Goal: Task Accomplishment & Management: Manage account settings

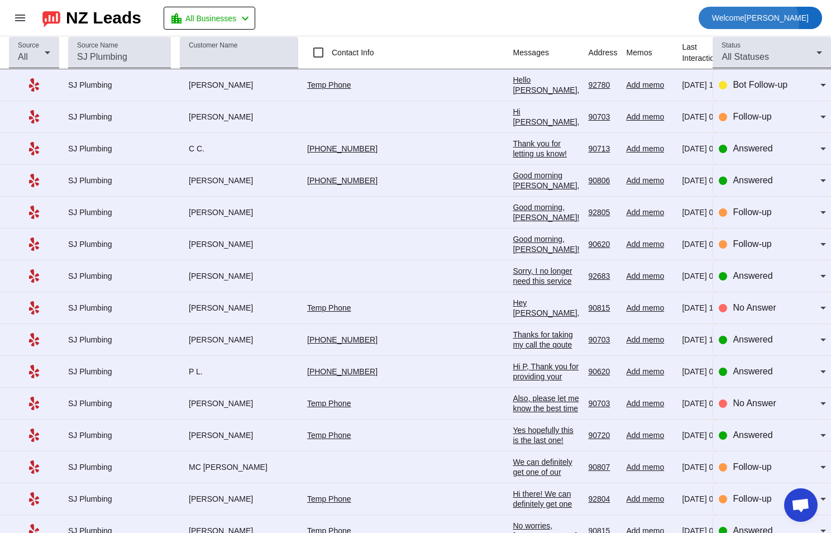
click at [771, 24] on span "Welcome [PERSON_NAME]" at bounding box center [760, 18] width 97 height 16
click at [343, 19] on div at bounding box center [415, 266] width 831 height 533
click at [17, 16] on mat-icon "menu" at bounding box center [19, 17] width 13 height 13
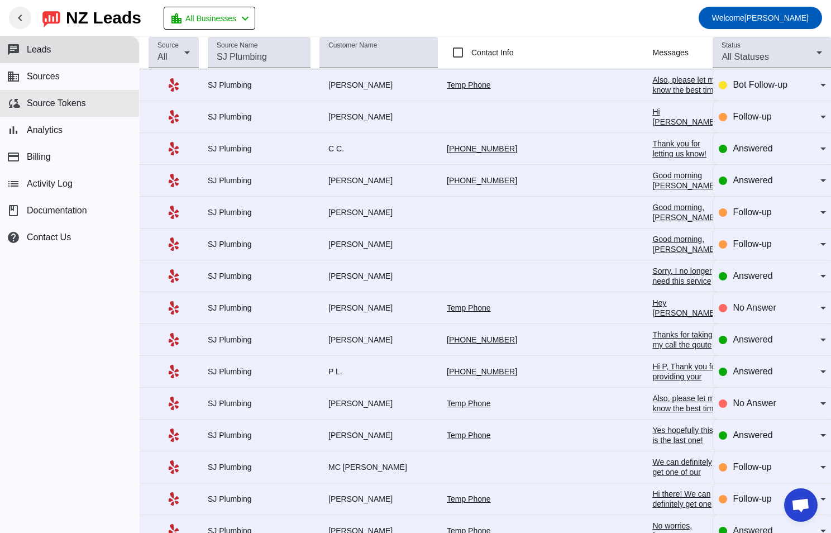
click at [74, 102] on span "Source Tokens" at bounding box center [56, 103] width 59 height 10
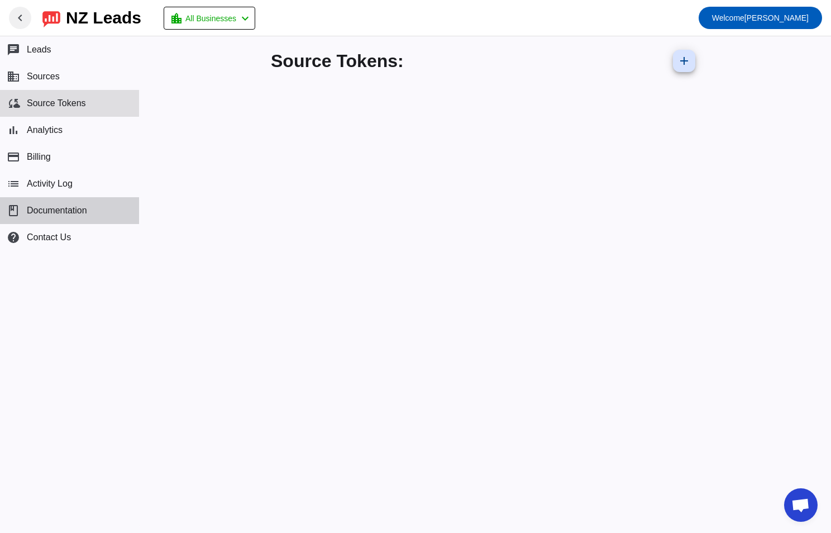
click at [50, 210] on span "Documentation" at bounding box center [57, 211] width 60 height 10
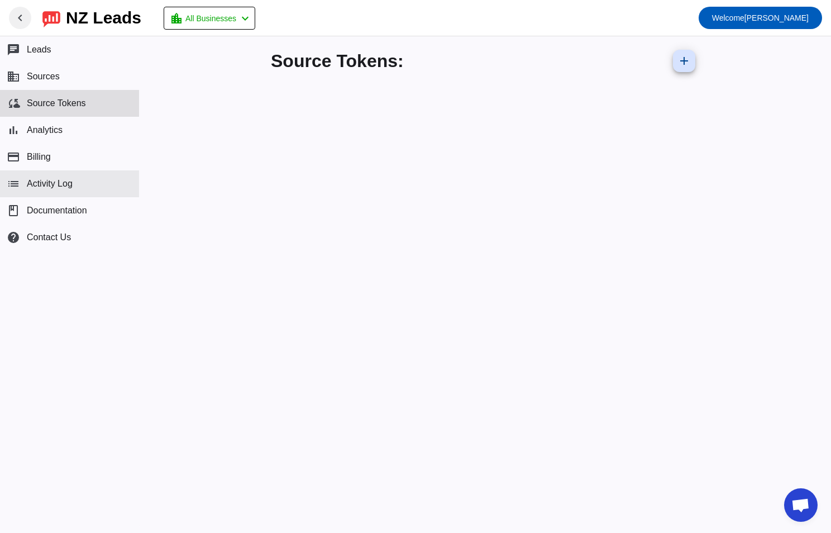
click at [70, 188] on span "Activity Log" at bounding box center [50, 184] width 46 height 10
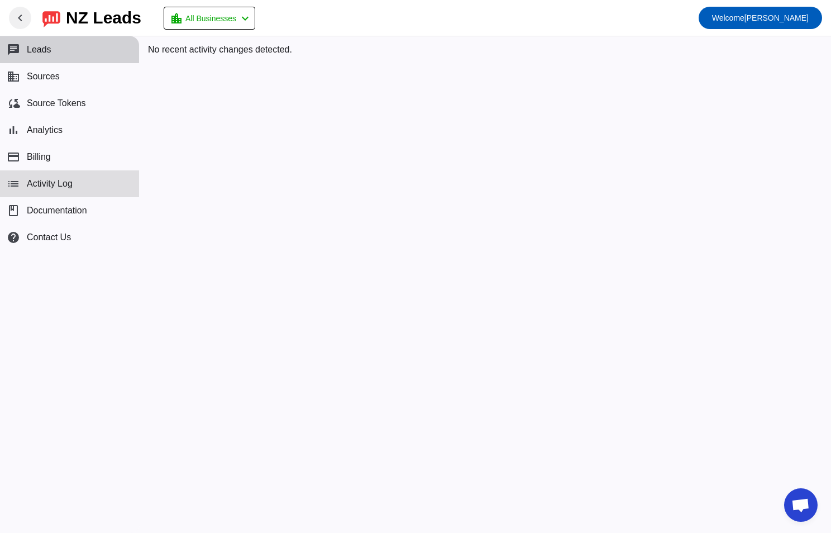
click at [58, 44] on button "chat Leads" at bounding box center [69, 49] width 139 height 27
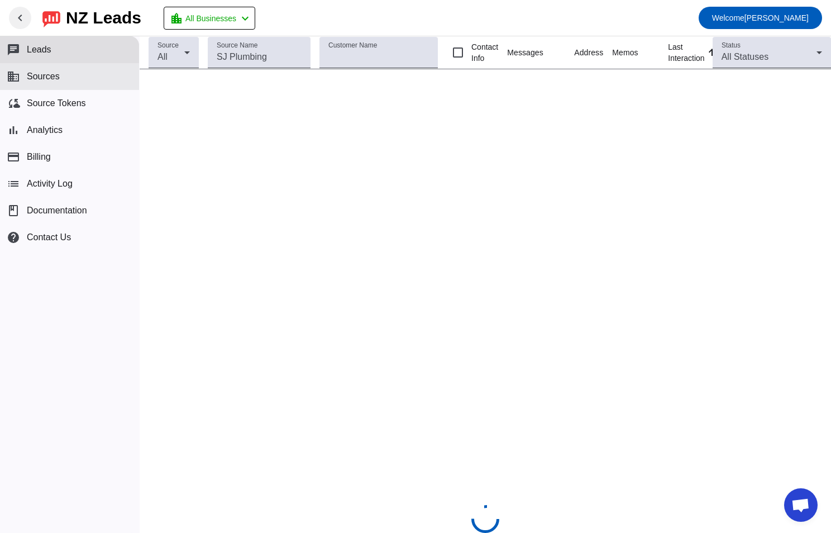
click at [65, 80] on button "business Sources" at bounding box center [69, 76] width 139 height 27
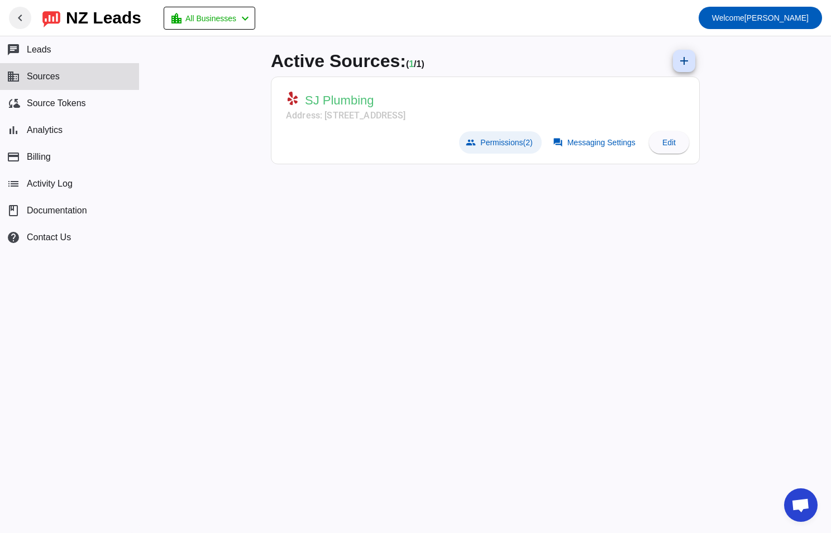
click at [495, 138] on span "Permissions (2)" at bounding box center [506, 142] width 52 height 9
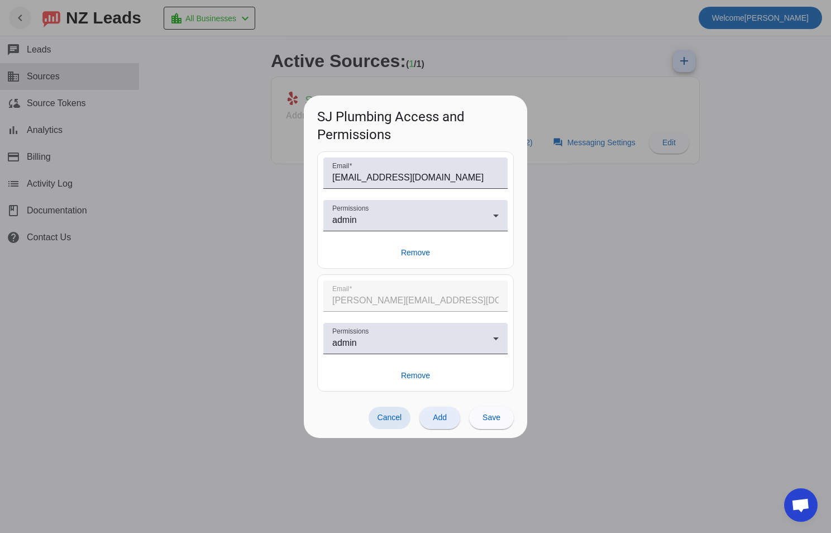
click at [445, 421] on span "Add" at bounding box center [440, 417] width 14 height 9
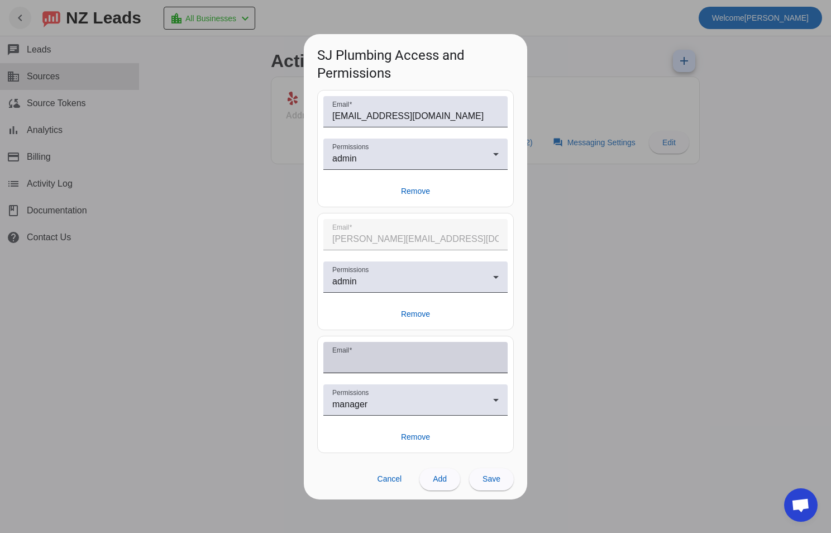
click at [371, 360] on input "Email" at bounding box center [415, 361] width 166 height 13
type input "jasmine@sjplumbing.info"
click at [432, 403] on div "manager" at bounding box center [412, 404] width 161 height 13
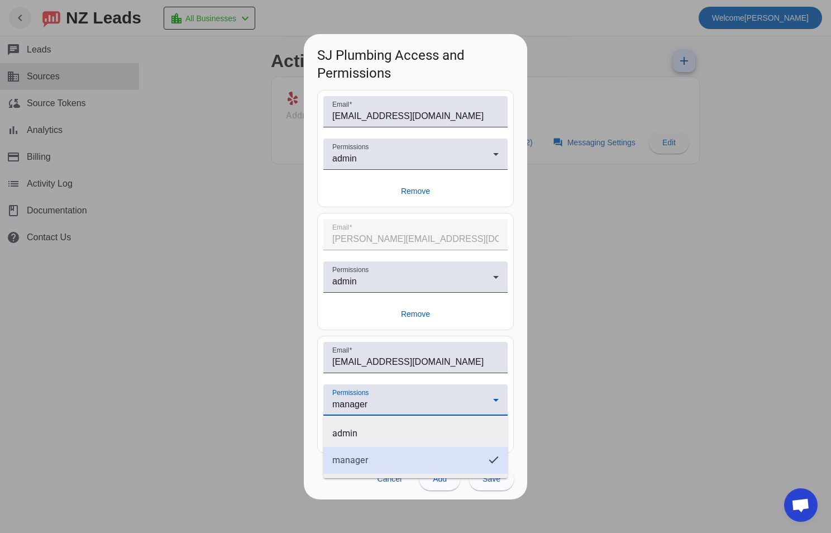
click at [366, 462] on span "manager" at bounding box center [350, 460] width 36 height 11
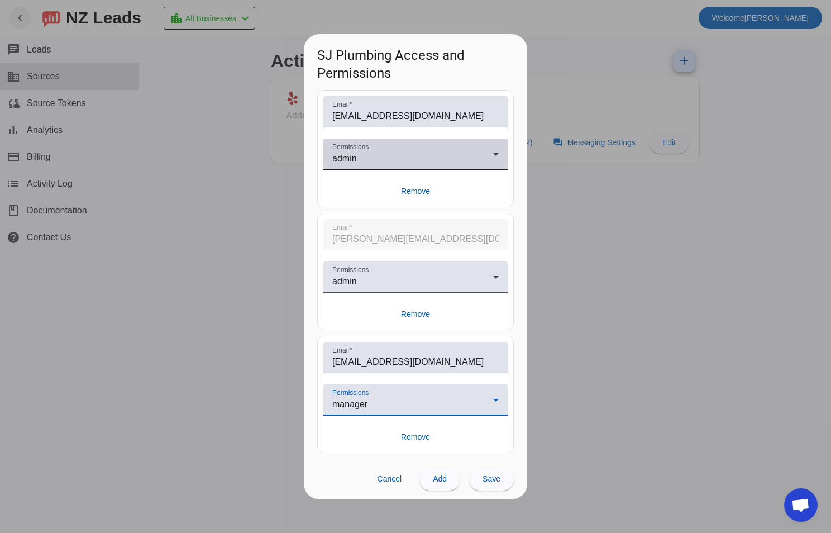
click at [394, 168] on div "Permissions admin" at bounding box center [415, 154] width 166 height 31
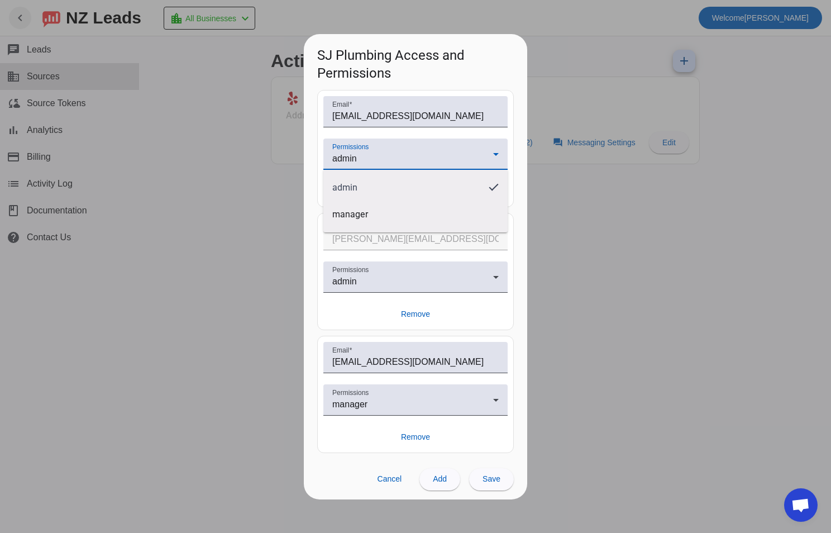
click at [309, 456] on div at bounding box center [415, 266] width 831 height 533
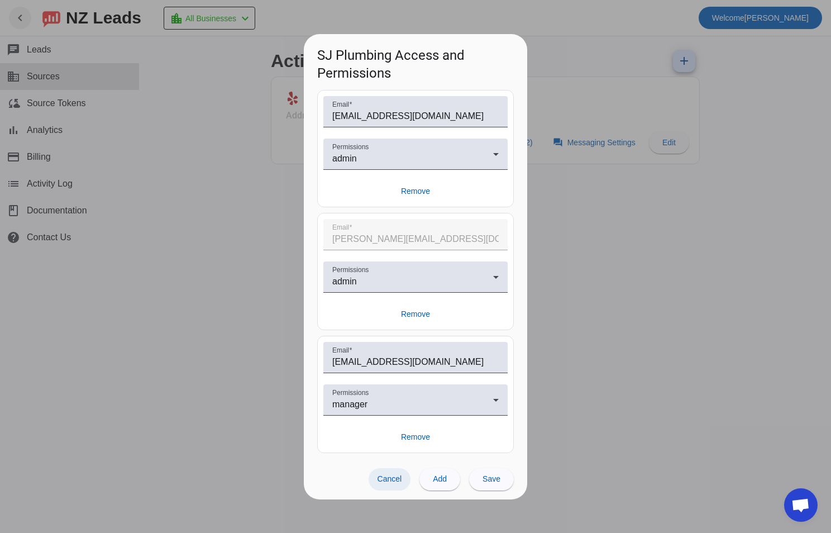
click at [387, 483] on span "Cancel" at bounding box center [390, 478] width 25 height 9
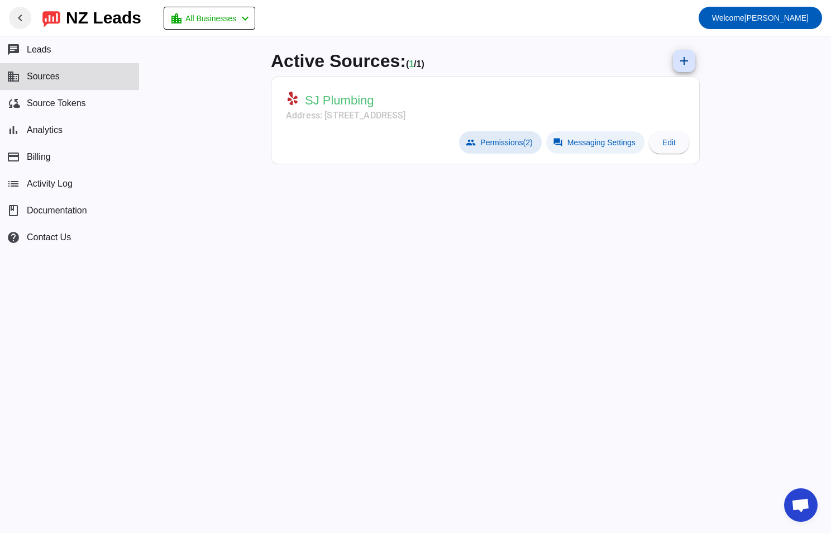
click at [605, 139] on span "Messaging Settings" at bounding box center [601, 142] width 68 height 9
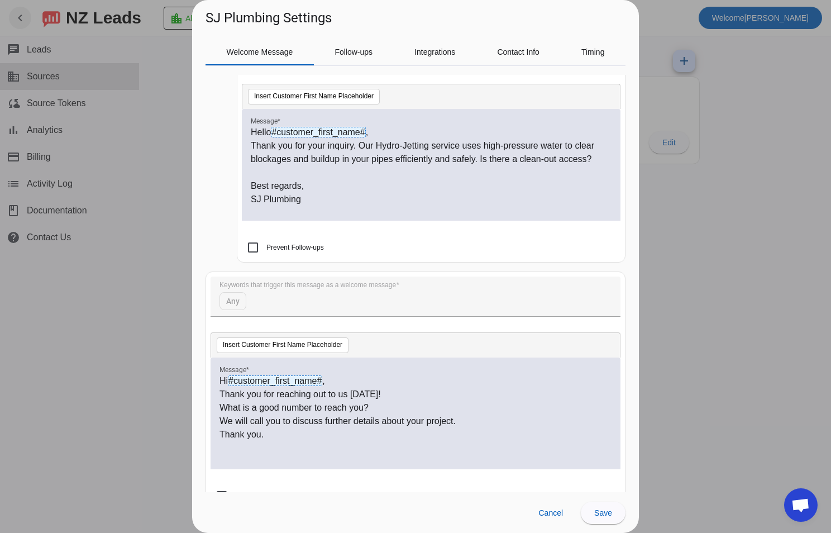
scroll to position [688, 0]
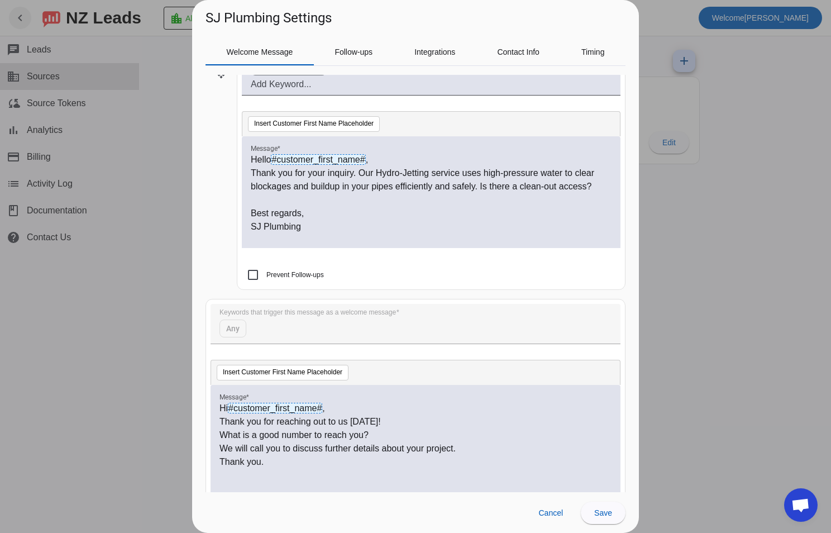
click at [489, 228] on p "SJ Plumbing" at bounding box center [431, 226] width 361 height 13
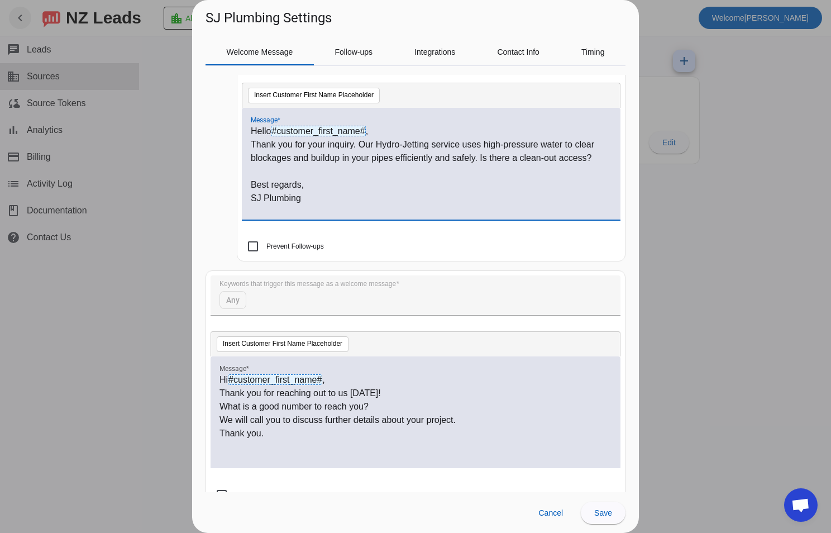
scroll to position [744, 0]
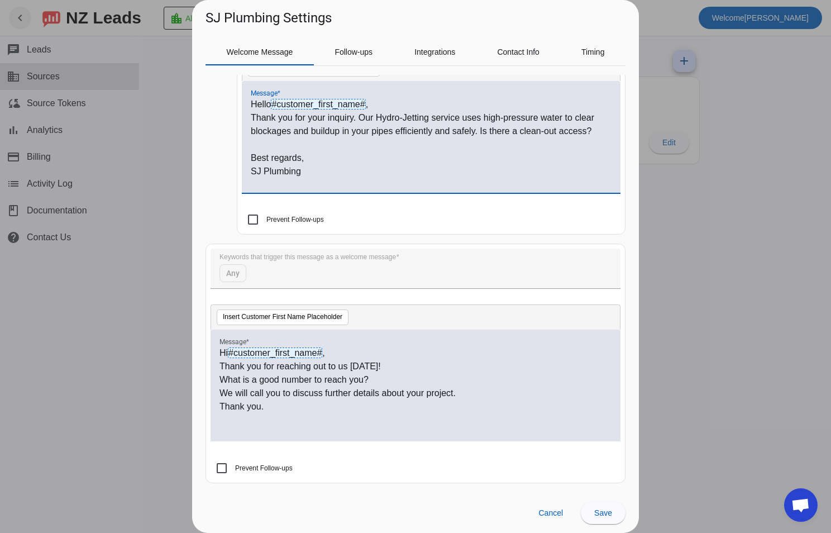
click at [276, 407] on p "Thank you." at bounding box center [416, 406] width 392 height 13
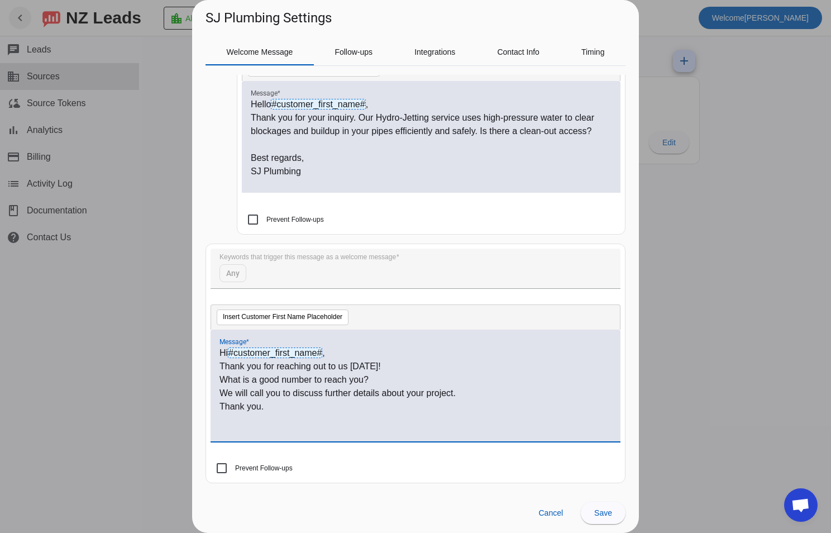
click at [408, 366] on p "Thank you for reaching out to us today!" at bounding box center [416, 366] width 392 height 13
click at [473, 364] on p "Thank you for reaching out to us today! We can de" at bounding box center [416, 366] width 392 height 13
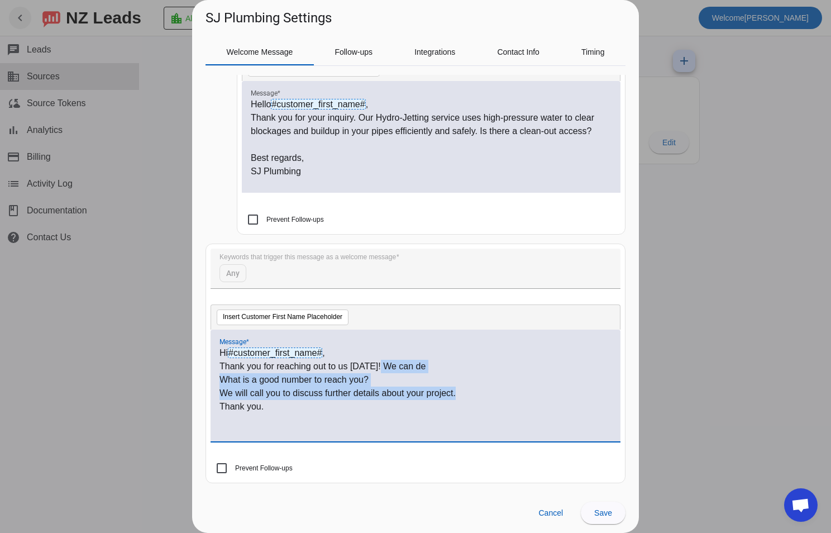
drag, startPoint x: 377, startPoint y: 364, endPoint x: 465, endPoint y: 390, distance: 92.1
click at [465, 390] on div "Hi #customer_first_name# , Thank you for reaching out to us today! We can de Wh…" at bounding box center [416, 391] width 392 height 90
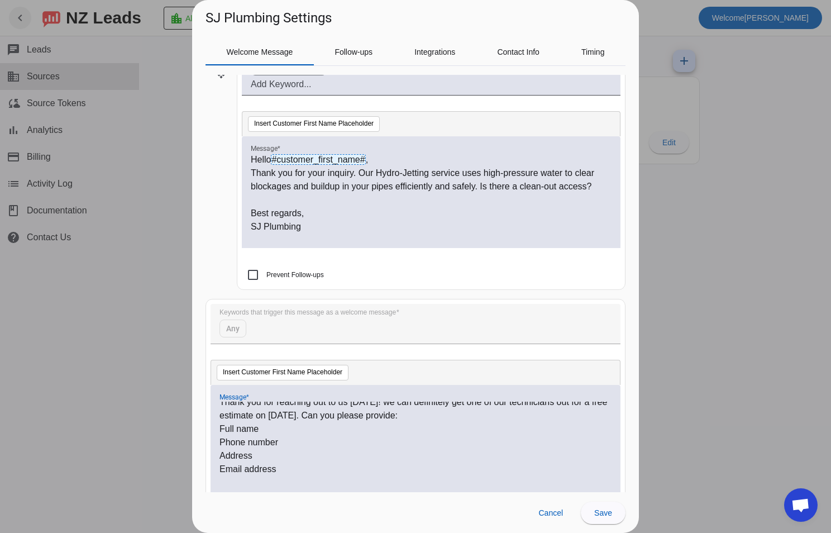
scroll to position [0, 0]
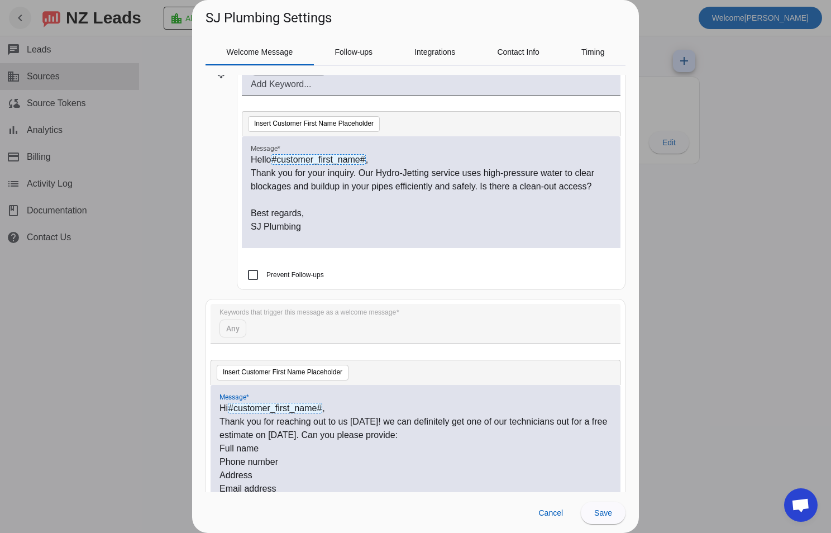
click at [381, 420] on p "Thank you for reaching out to us today! we can definitely get one of our techni…" at bounding box center [416, 428] width 392 height 27
click at [279, 434] on p "Thank you for reaching out to us today! We can definitely get one of our techni…" at bounding box center [416, 428] width 392 height 27
click at [301, 433] on p "Thank you for reaching out to us today! We can definitely get one of our techni…" at bounding box center [416, 428] width 392 height 27
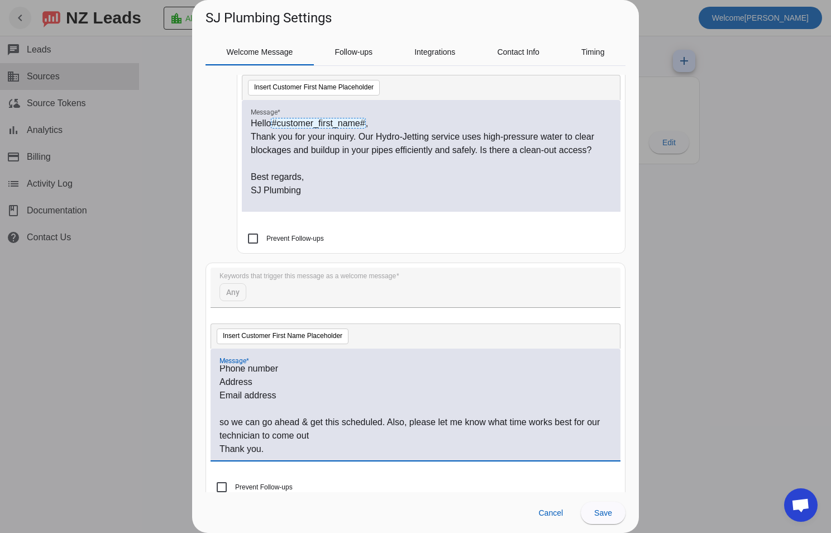
scroll to position [744, 0]
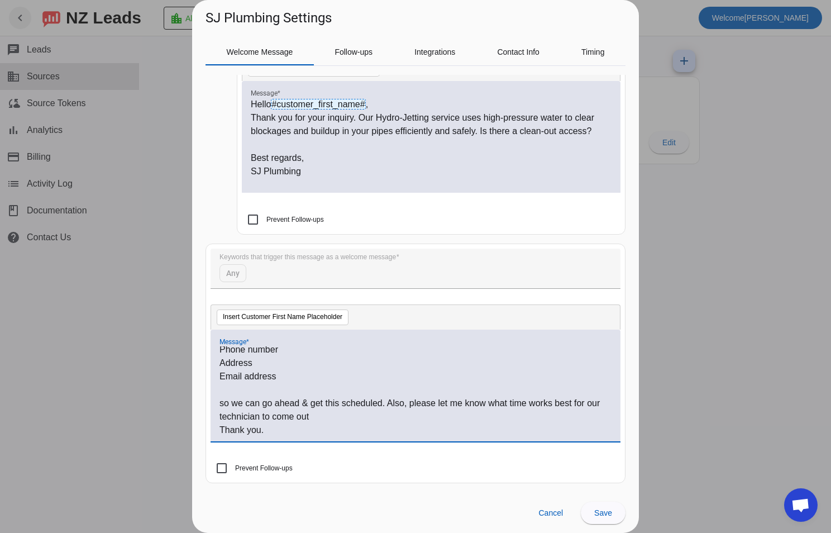
click at [293, 428] on p "Thank you." at bounding box center [416, 429] width 392 height 13
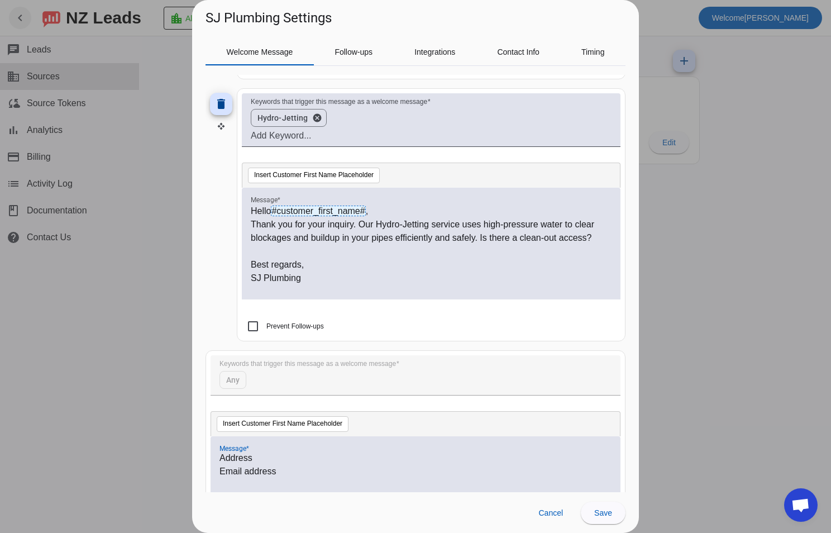
scroll to position [632, 0]
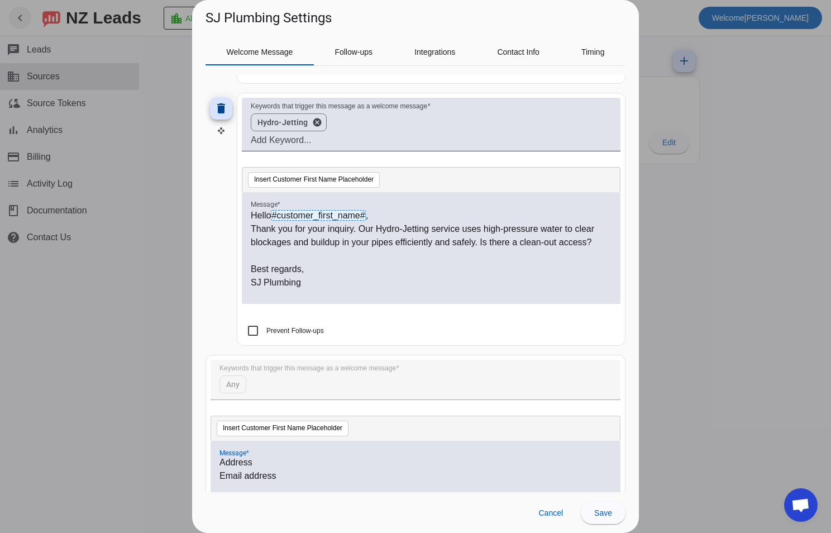
click at [602, 247] on p "Thank you for your inquiry. Our Hydro-Jetting service uses high-pressure water …" at bounding box center [431, 235] width 361 height 27
drag, startPoint x: 590, startPoint y: 240, endPoint x: 479, endPoint y: 243, distance: 111.7
click at [479, 243] on p "Thank you for your inquiry. Our Hydro-Jetting service uses high-pressure water …" at bounding box center [431, 235] width 361 height 27
click at [352, 245] on p "Thank you for your inquiry. Our Hydro-Jetting service uses high-pressure water …" at bounding box center [431, 235] width 361 height 27
click at [593, 241] on p "Thank you for your inquiry. Our Hydro-Jetting service uses high-pressure water …" at bounding box center [431, 235] width 361 height 27
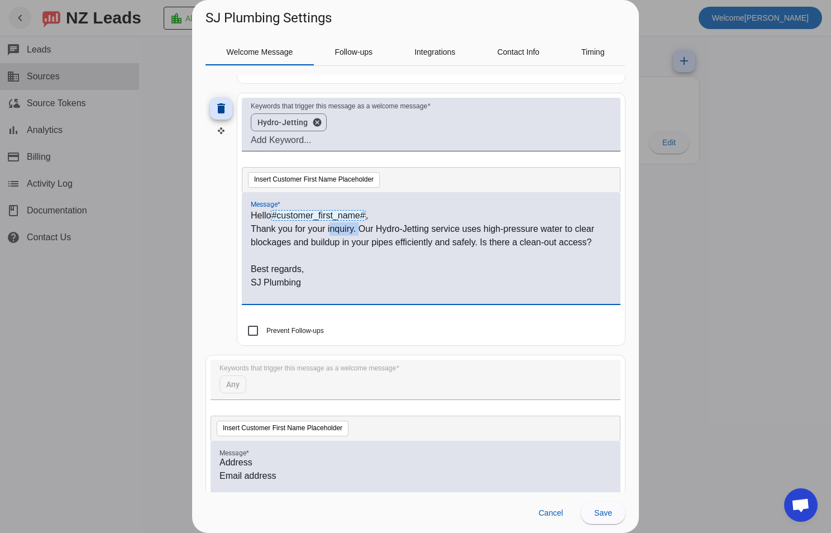
drag, startPoint x: 329, startPoint y: 227, endPoint x: 359, endPoint y: 227, distance: 30.2
click at [359, 227] on p "Thank you for your inquiry. Our Hydro-Jetting service uses high-pressure water …" at bounding box center [431, 235] width 361 height 27
click at [473, 229] on p "Thank you for inquiring about our Hydro-Jetting service uses high-pressure wate…" at bounding box center [431, 235] width 361 height 27
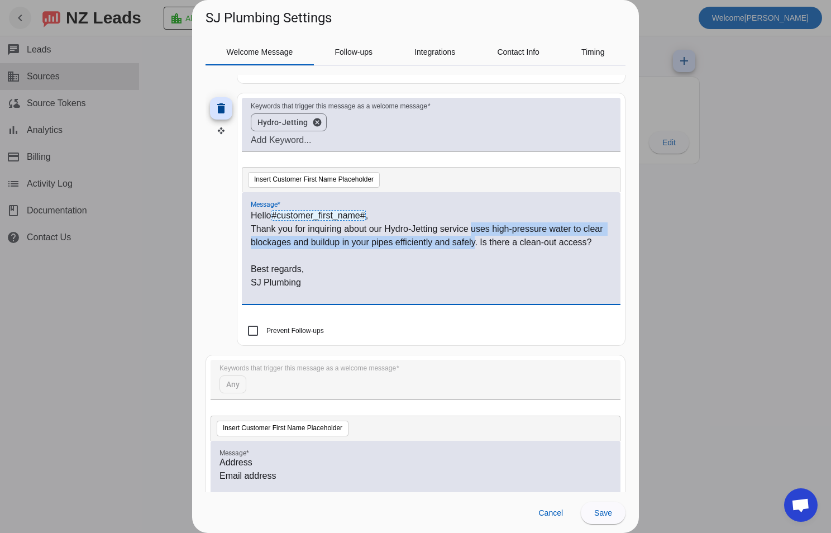
drag, startPoint x: 471, startPoint y: 230, endPoint x: 475, endPoint y: 242, distance: 13.1
click at [475, 242] on p "Thank you for inquiring about our Hydro-Jetting service uses high-pressure wate…" at bounding box center [431, 235] width 361 height 27
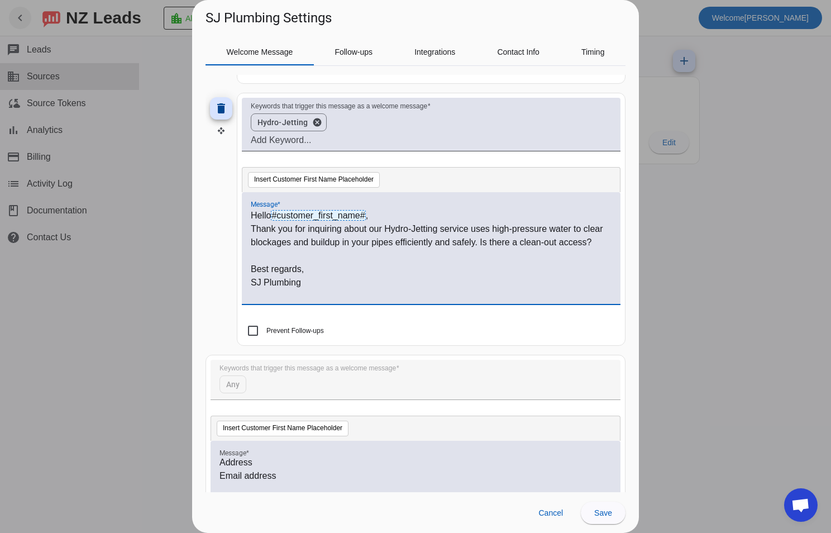
click at [465, 231] on p "Thank you for inquiring about our Hydro-Jetting service uses high-pressure wate…" at bounding box center [431, 235] width 361 height 27
click at [310, 257] on p "Thank you for inquiring about our Hydro-Jetting service, we use high-pressure w…" at bounding box center [431, 242] width 361 height 40
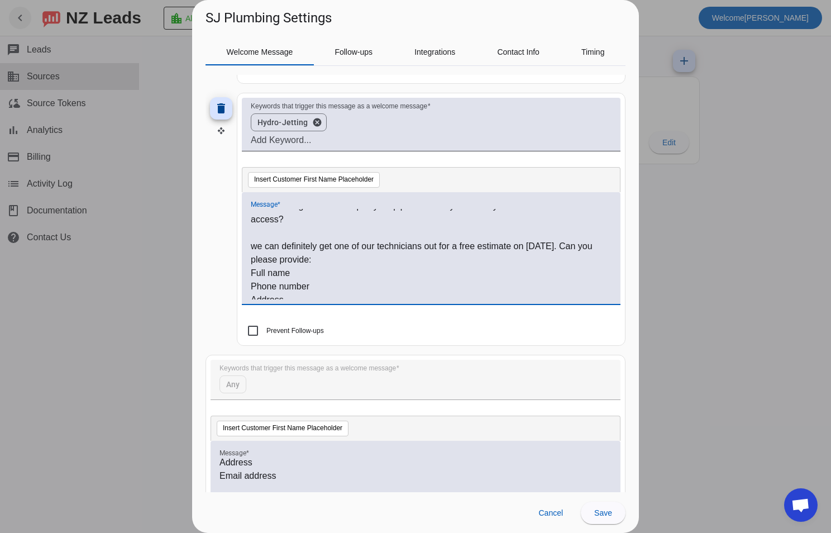
scroll to position [56, 0]
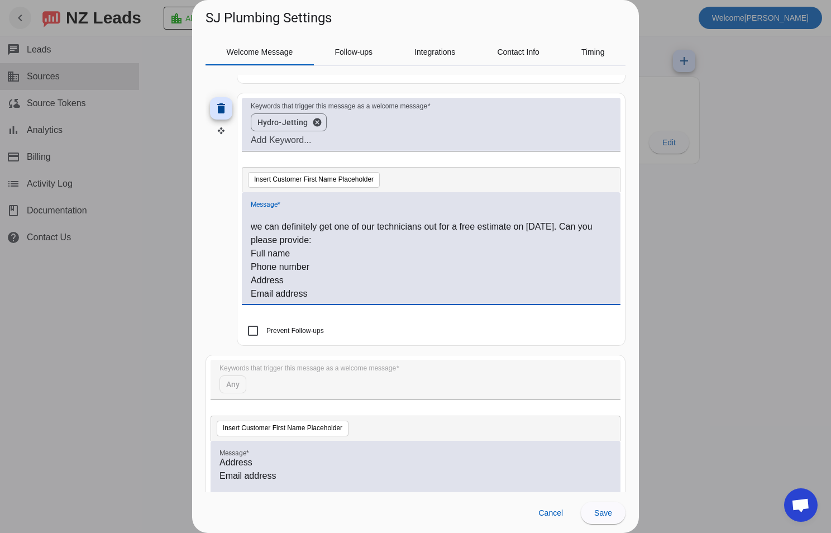
click at [257, 227] on p "we can definitely get one of our technicians out for a free estimate on tomorro…" at bounding box center [431, 233] width 361 height 27
click at [538, 230] on p "We can definitely get one of our technicians out for a free estimate on tomorro…" at bounding box center [431, 233] width 361 height 27
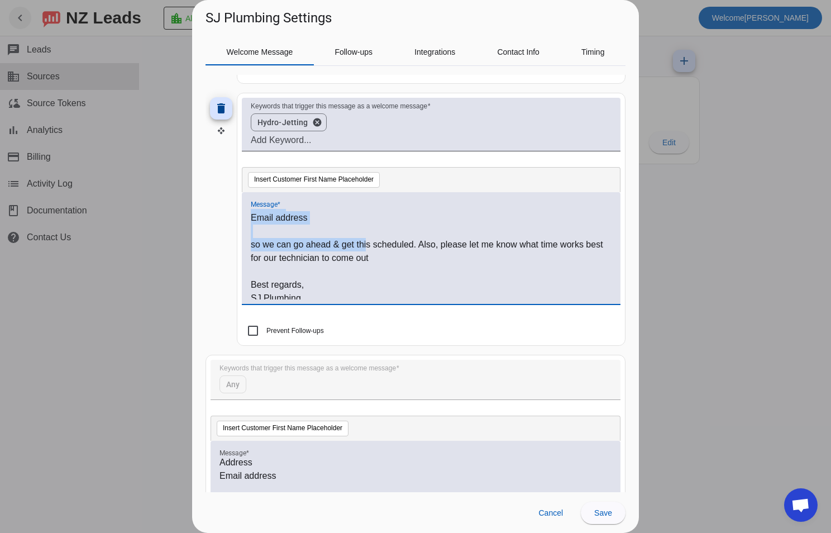
scroll to position [137, 0]
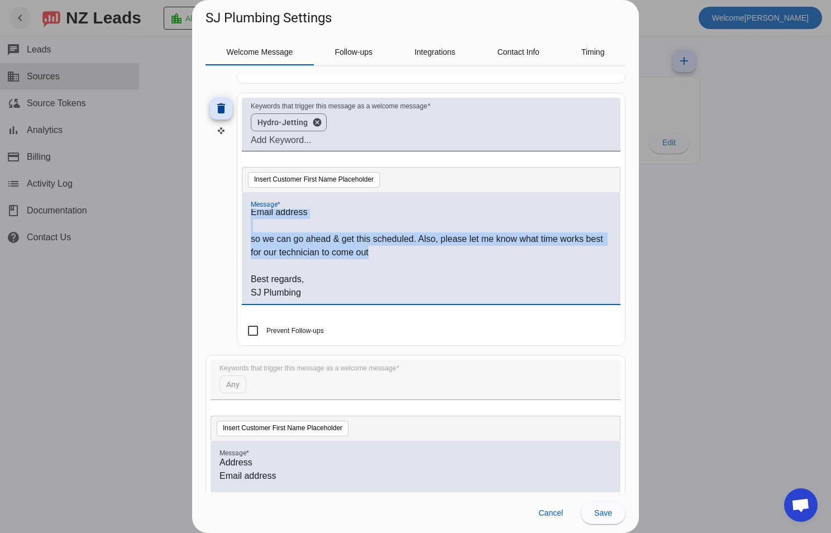
drag, startPoint x: 251, startPoint y: 225, endPoint x: 397, endPoint y: 252, distance: 147.8
click at [397, 252] on div "Hello #customer_first_name# , Thank you for inquiring about our Hydro-Jetting s…" at bounding box center [431, 254] width 361 height 90
copy div "We can definitely get one of our technicians out for a free estimate. Can you p…"
click at [424, 256] on p "so we can go ahead & get this scheduled. Also, please let me know what time wor…" at bounding box center [431, 245] width 361 height 27
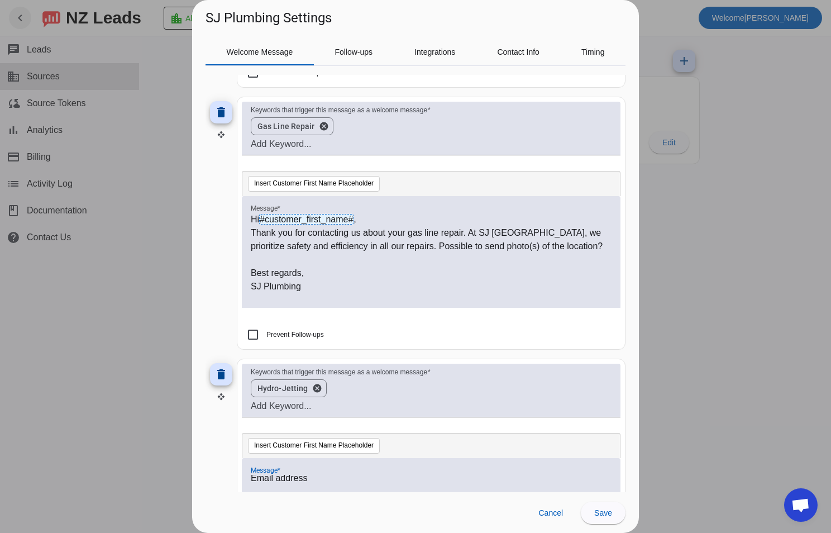
scroll to position [353, 0]
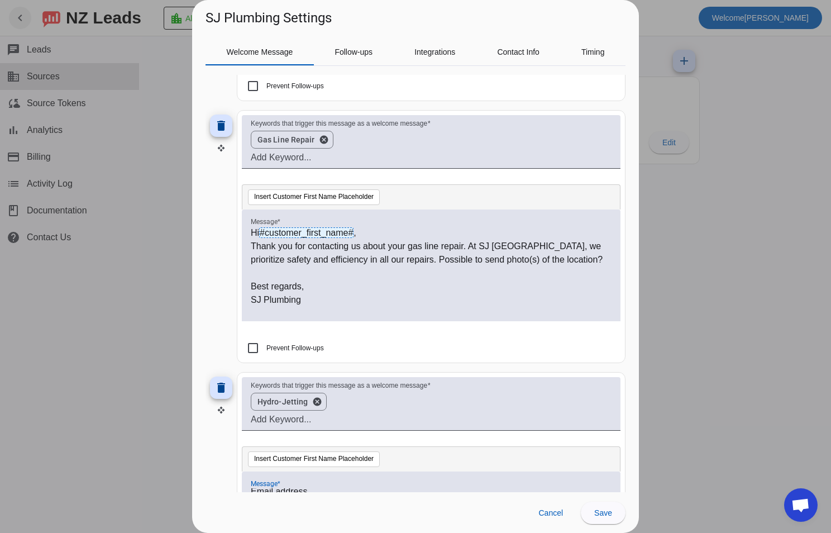
click at [600, 261] on p "Thank you for contacting us about your gas line repair. At SJ Plumbing, we prio…" at bounding box center [431, 253] width 361 height 27
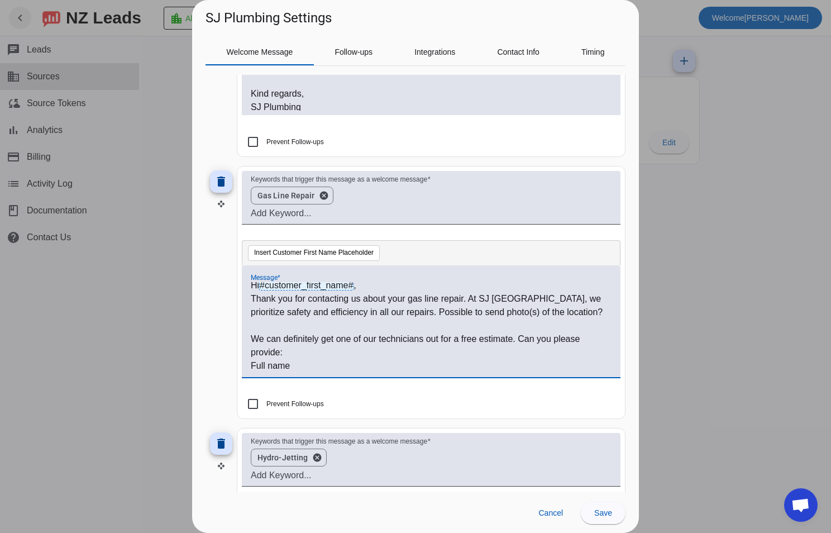
scroll to position [0, 0]
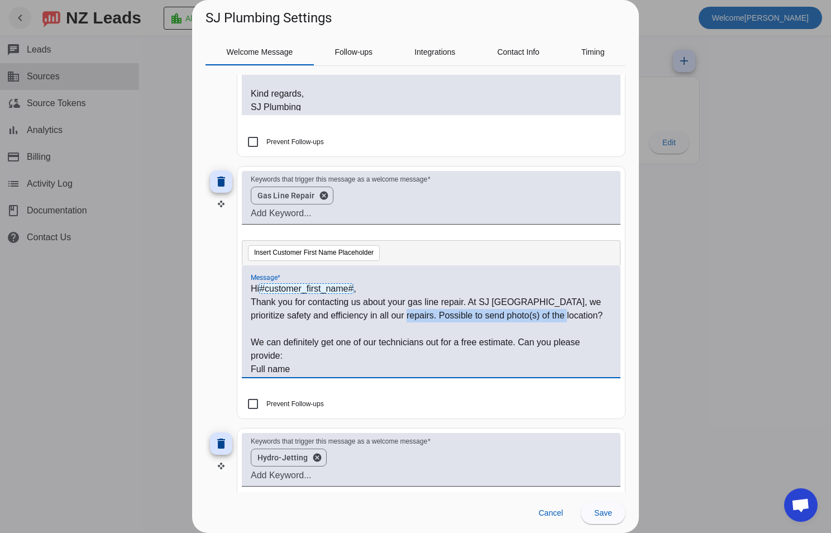
drag, startPoint x: 572, startPoint y: 317, endPoint x: 405, endPoint y: 320, distance: 167.6
click at [405, 320] on p "Thank you for contacting us about your gas line repair. At SJ Plumbing, we prio…" at bounding box center [431, 308] width 361 height 27
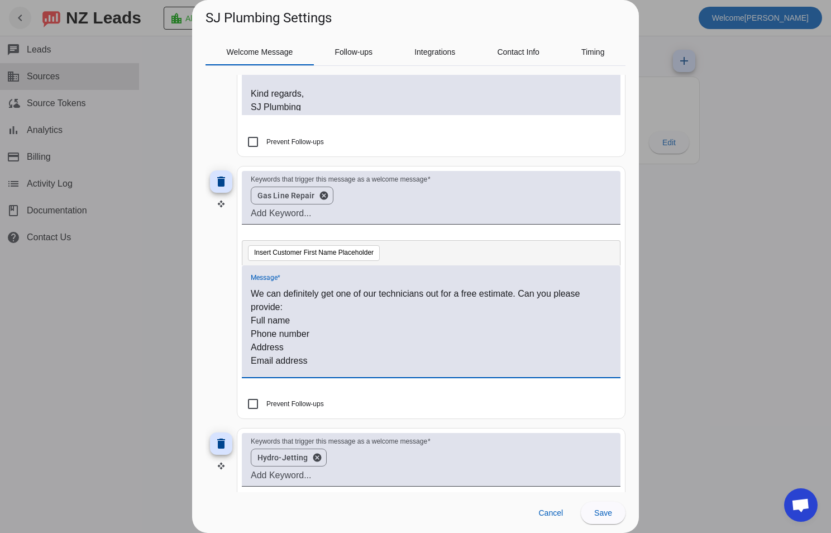
scroll to position [68, 0]
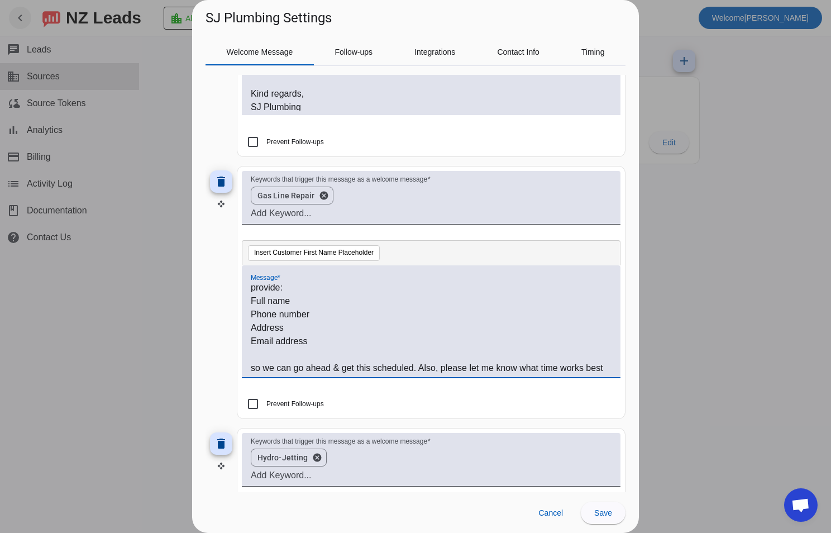
click at [343, 337] on p "Email address" at bounding box center [431, 341] width 361 height 13
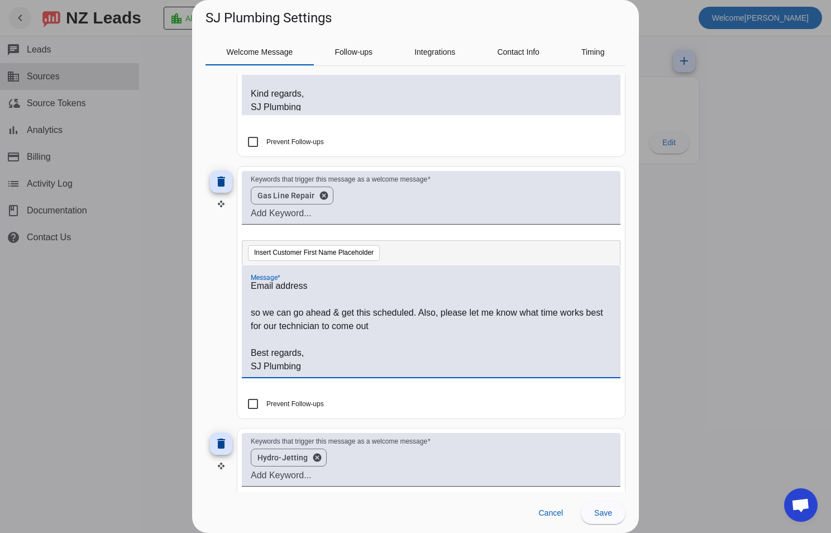
scroll to position [124, 0]
click at [345, 281] on div "Hi #customer_first_name# , Thank you for contacting us about your gas line repa…" at bounding box center [431, 321] width 379 height 112
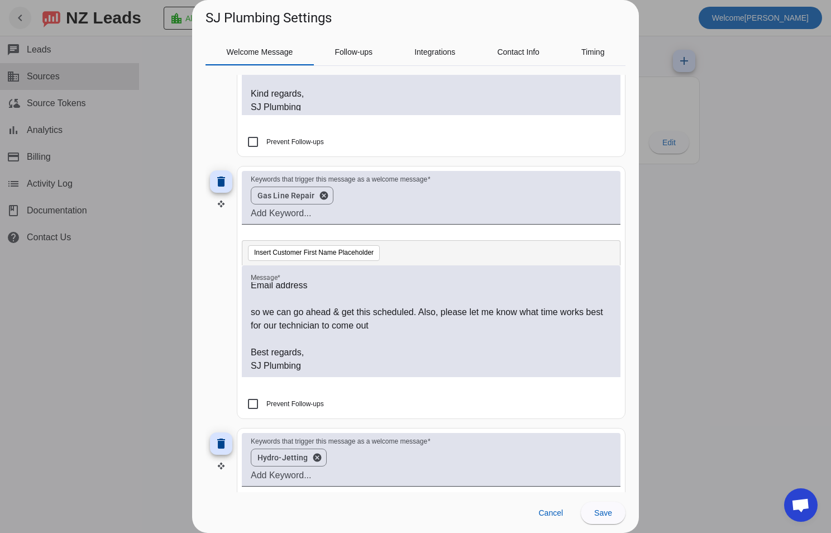
click at [333, 293] on p at bounding box center [431, 298] width 361 height 13
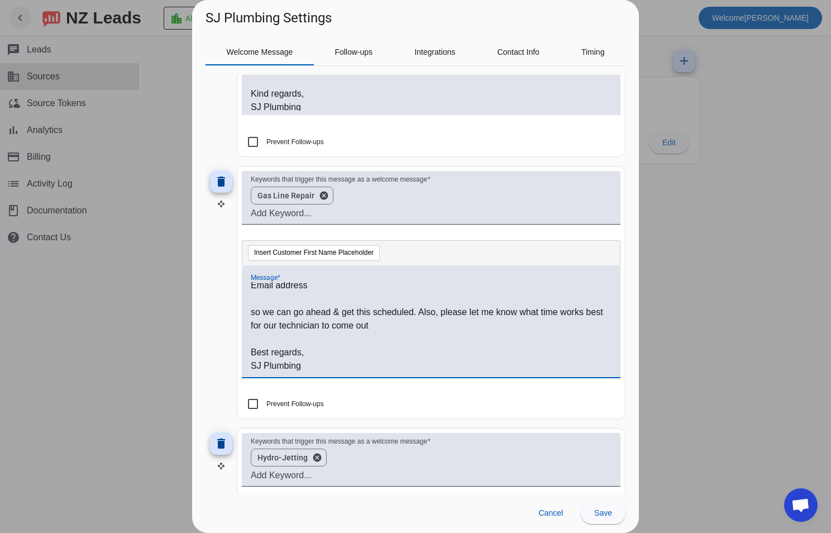
click at [333, 289] on p "Email address" at bounding box center [431, 285] width 361 height 13
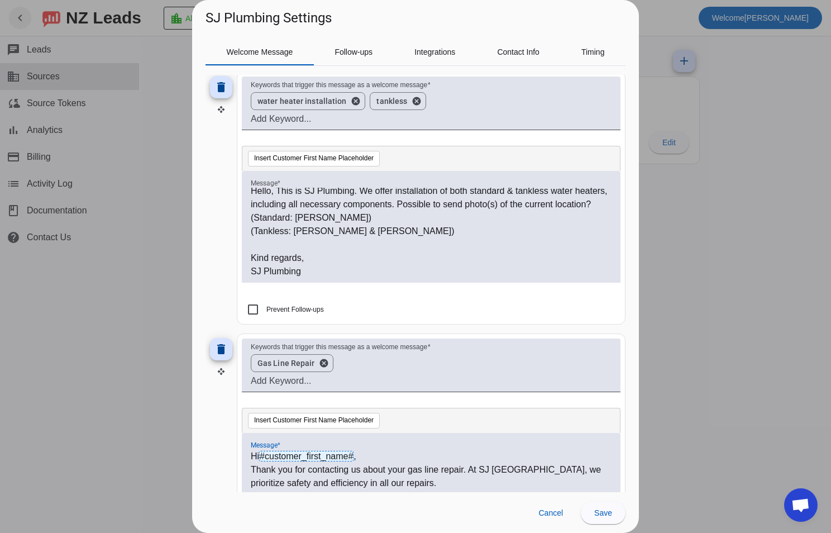
scroll to position [17, 0]
click at [392, 231] on p "(Tankless: Noritz & Rheem)" at bounding box center [431, 231] width 361 height 13
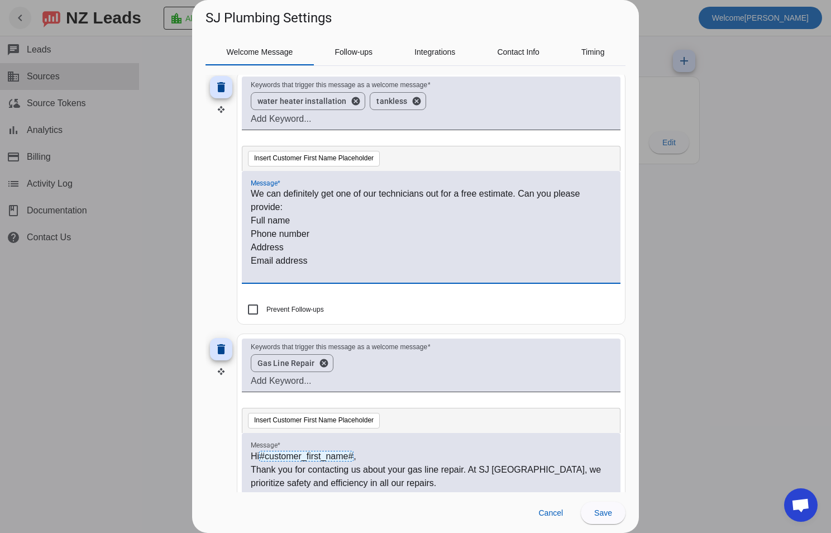
scroll to position [95, 0]
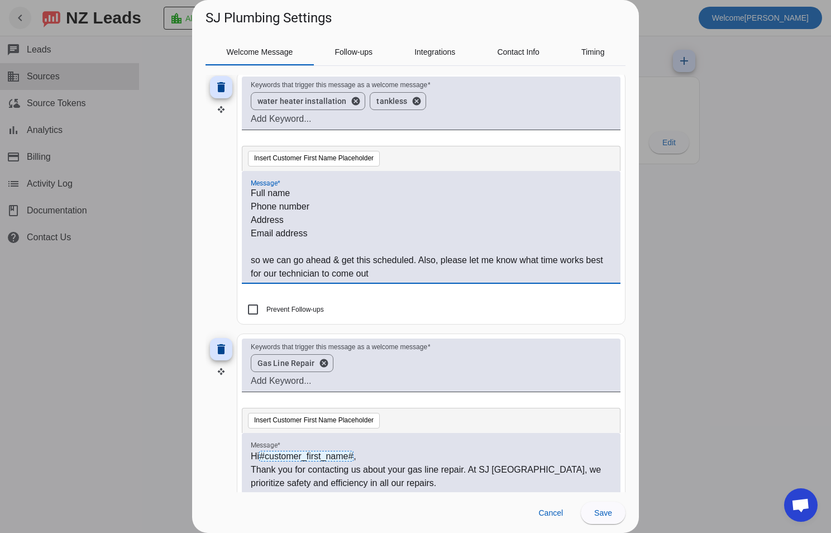
click at [328, 240] on p "Email address" at bounding box center [431, 233] width 361 height 13
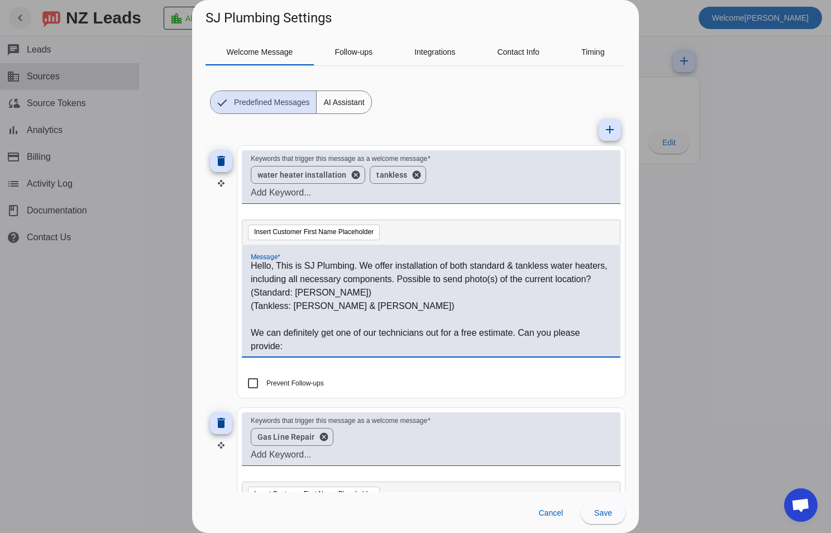
scroll to position [0, 0]
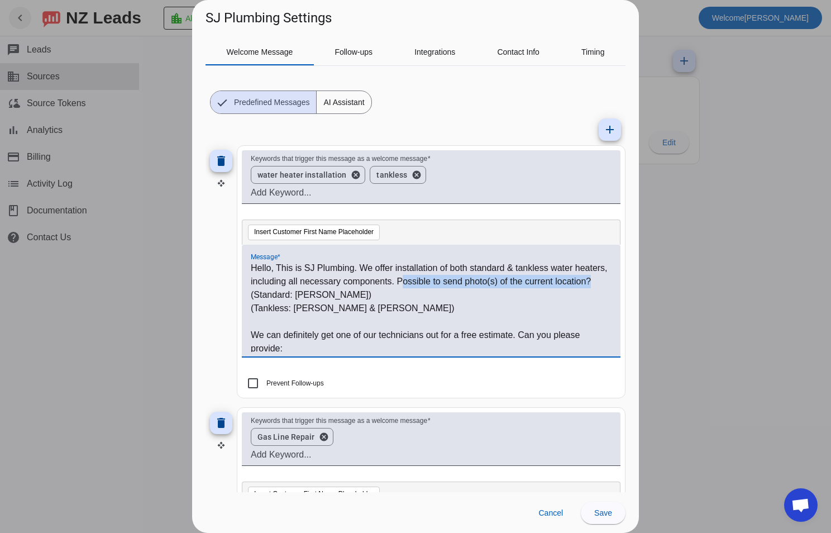
drag, startPoint x: 448, startPoint y: 281, endPoint x: 465, endPoint y: 292, distance: 20.3
click at [465, 288] on p "Hello, This is SJ Plumbing. We offer installation of both standard & tankless w…" at bounding box center [431, 274] width 361 height 27
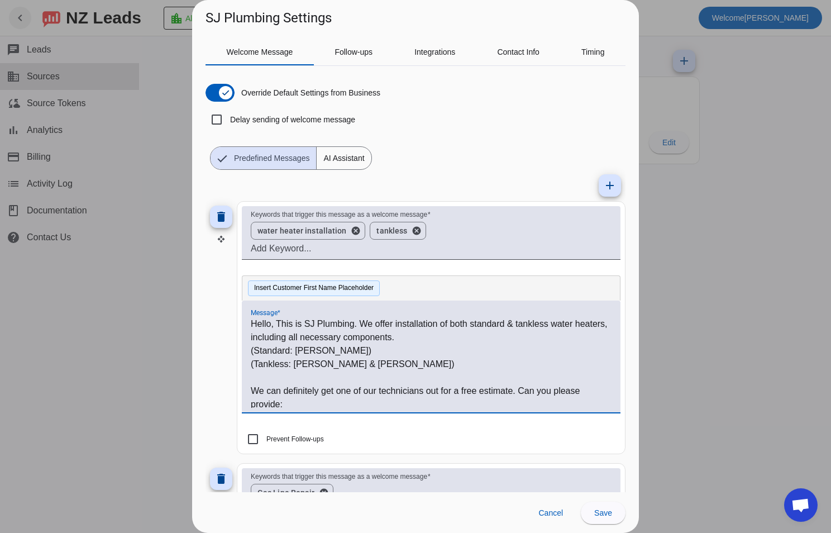
click at [353, 288] on button "Insert Customer First Name Placeholder" at bounding box center [314, 288] width 132 height 16
drag, startPoint x: 522, startPoint y: 336, endPoint x: 430, endPoint y: 337, distance: 91.6
click at [430, 337] on p "Hello, This is SJ Plumbing. We offer installation of both standard & tankless w…" at bounding box center [431, 330] width 361 height 27
drag, startPoint x: 355, startPoint y: 323, endPoint x: 278, endPoint y: 324, distance: 77.6
click at [278, 324] on p "Hello, This is SJ Plumbing. We offer installation of both standard & tankless w…" at bounding box center [431, 330] width 361 height 27
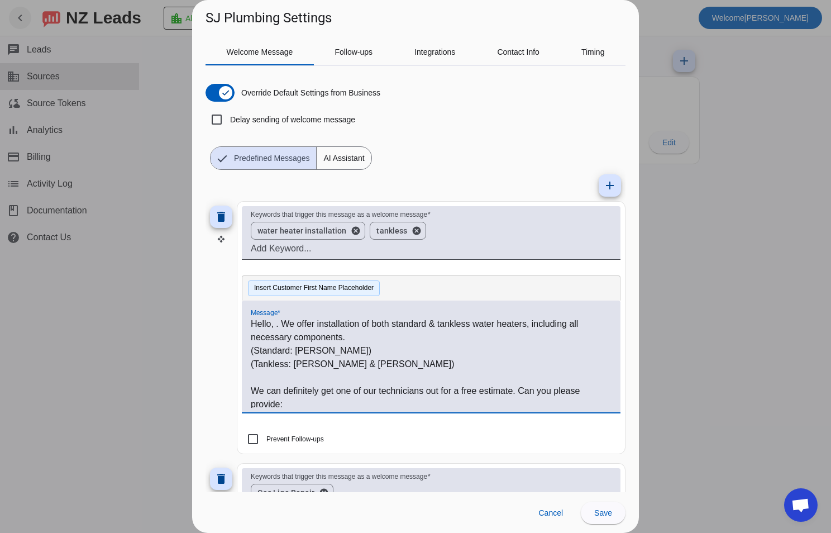
click at [336, 289] on button "Insert Customer First Name Placeholder" at bounding box center [314, 288] width 132 height 16
click at [530, 385] on p "We can definitely get one of our technicians out for a free estimate. Can you p…" at bounding box center [431, 397] width 361 height 27
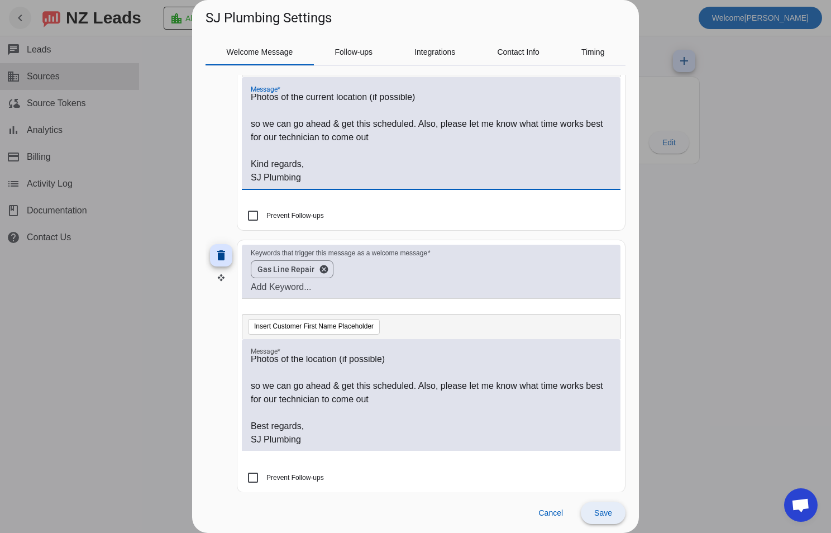
scroll to position [279, 0]
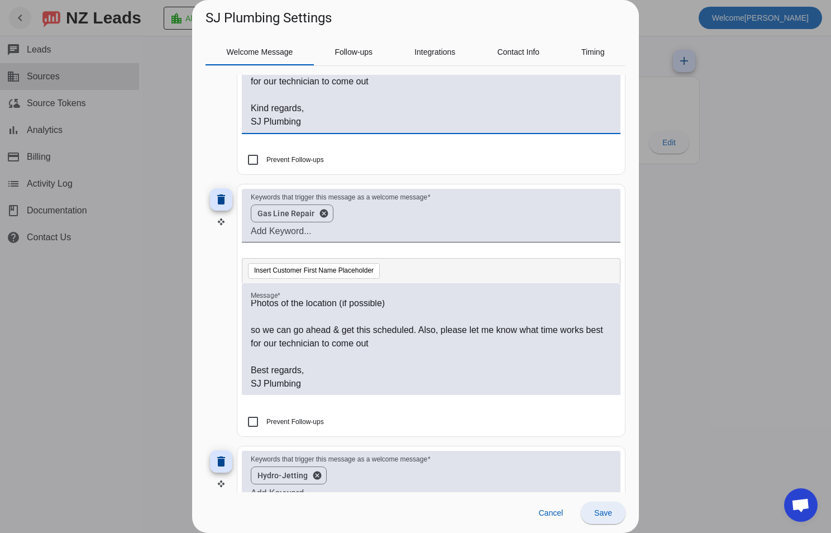
click at [601, 511] on span "Save" at bounding box center [603, 512] width 18 height 9
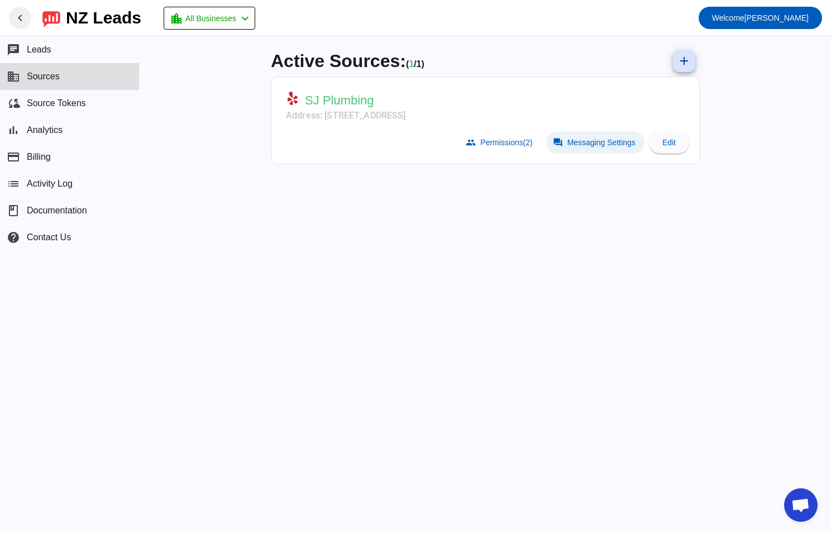
click at [617, 144] on span "Messaging Settings" at bounding box center [601, 142] width 68 height 9
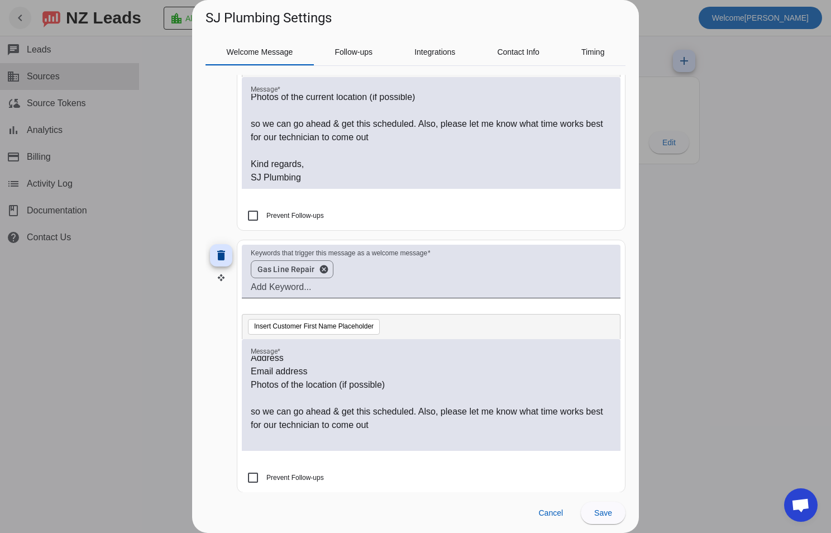
scroll to position [0, 0]
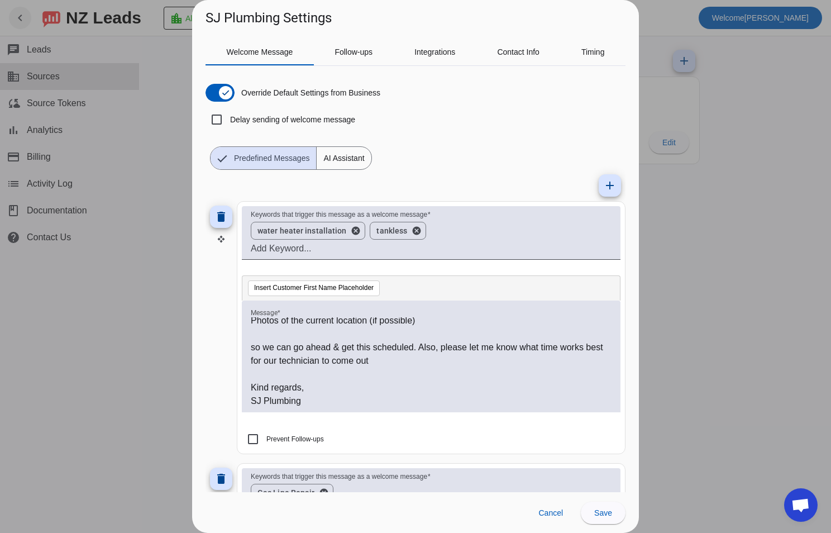
click at [346, 161] on span "AI Assistant" at bounding box center [344, 158] width 54 height 22
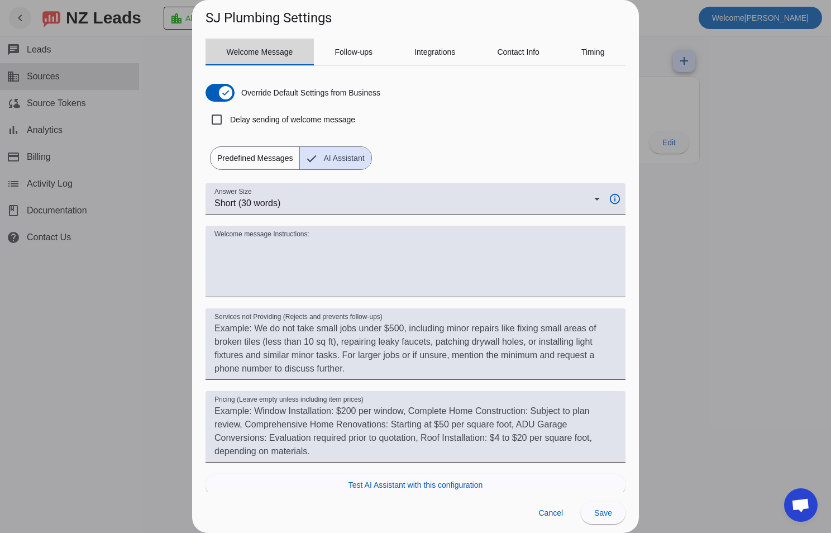
click at [306, 47] on div "Welcome Message" at bounding box center [260, 52] width 108 height 27
click at [248, 151] on span "Predefined Messages" at bounding box center [255, 158] width 89 height 22
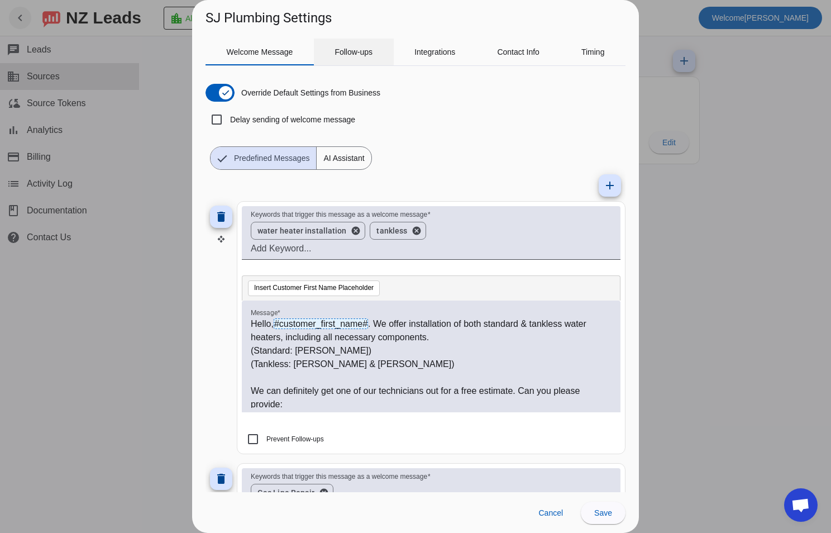
click at [350, 44] on span "Follow-ups" at bounding box center [354, 52] width 38 height 27
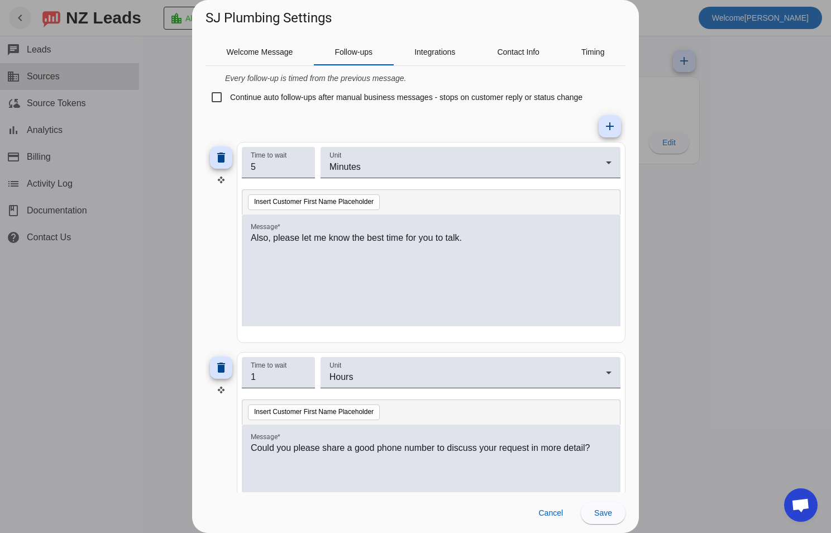
scroll to position [36, 0]
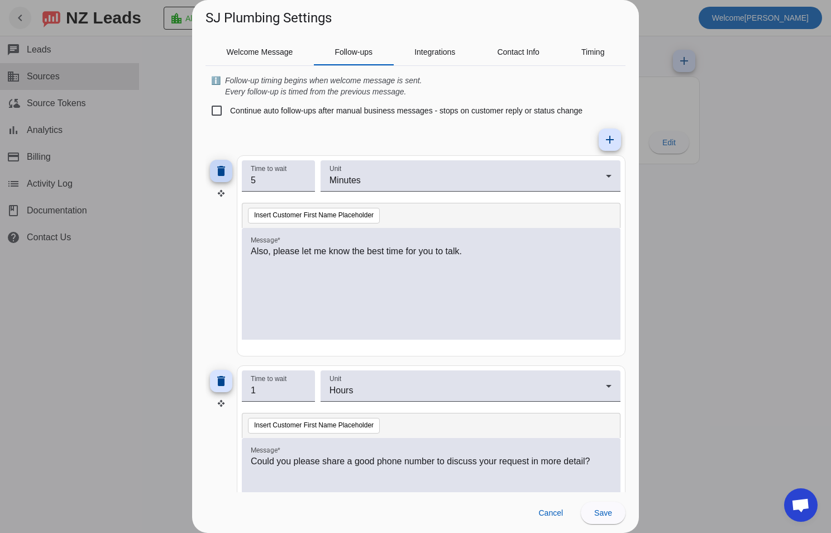
click at [217, 171] on mat-icon "delete" at bounding box center [220, 170] width 13 height 13
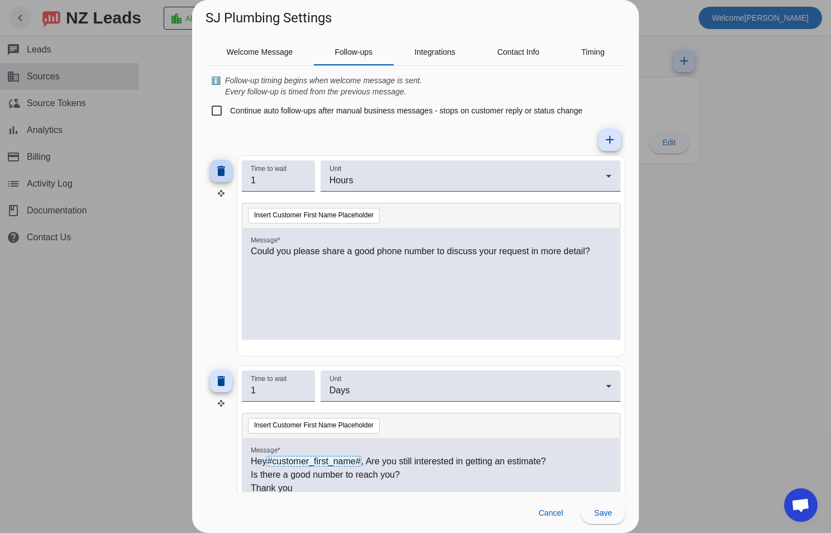
click at [215, 178] on span at bounding box center [221, 171] width 27 height 27
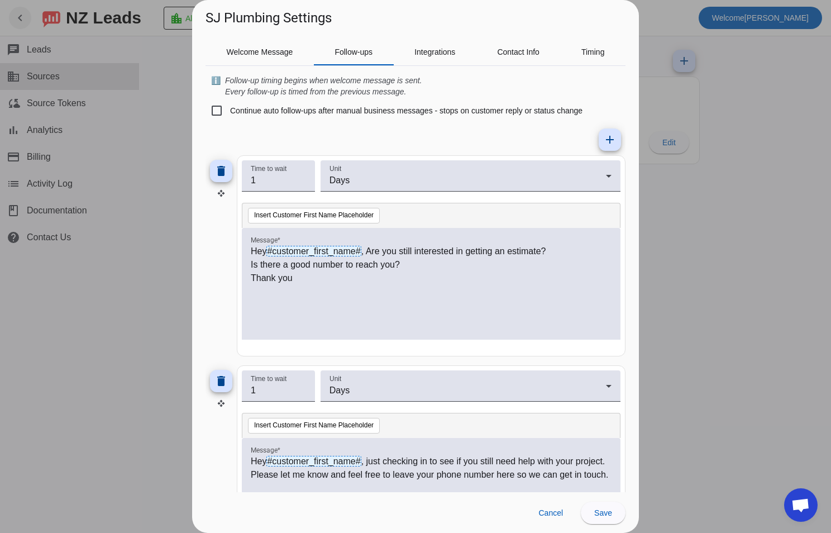
scroll to position [0, 0]
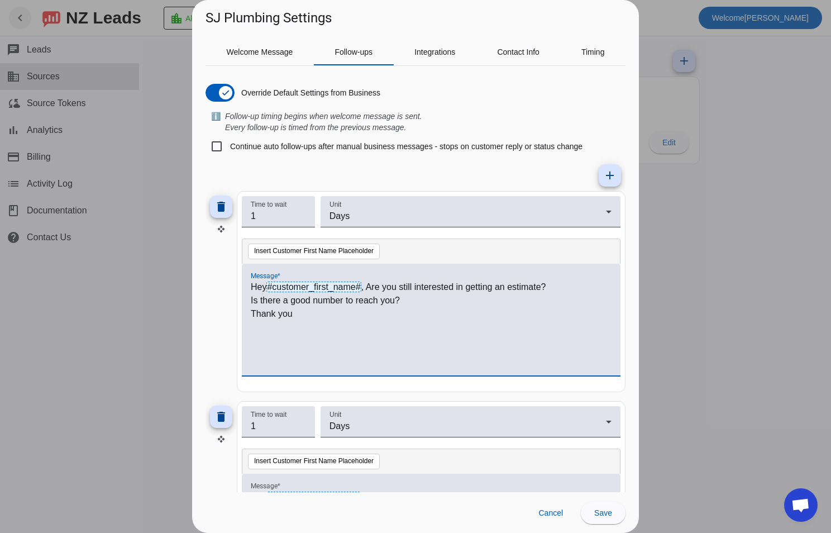
click at [255, 285] on p "Hey #customer_first_name# , Are you still interested in getting an estimate?" at bounding box center [431, 286] width 361 height 13
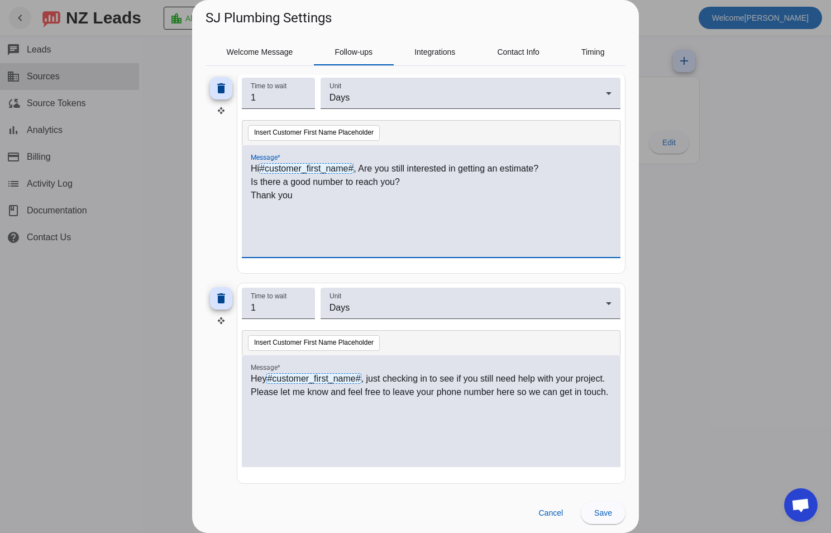
scroll to position [119, 0]
click at [257, 381] on p "Hey #customer_first_name# , just checking in to see if you still need help with…" at bounding box center [431, 384] width 361 height 27
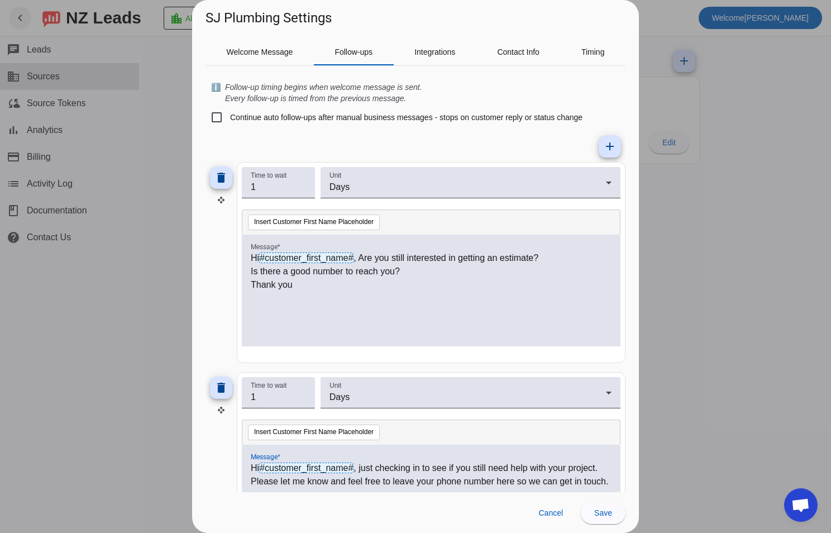
scroll to position [56, 0]
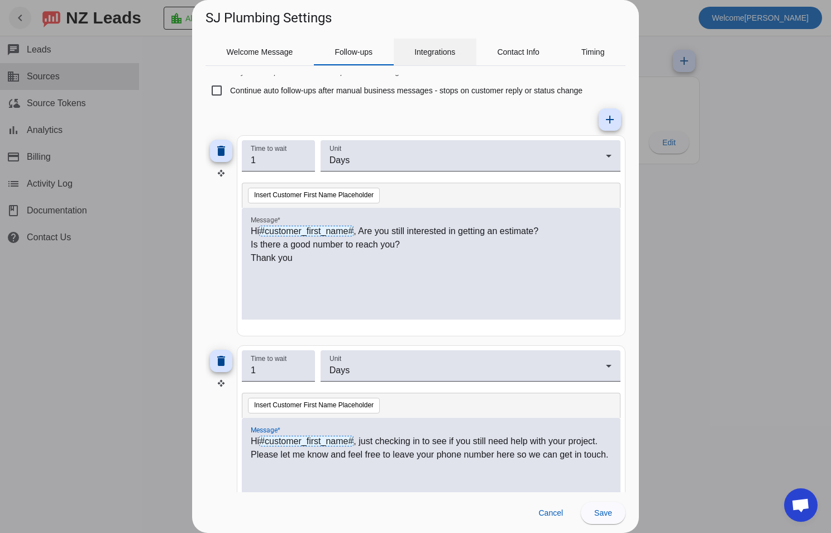
click at [445, 54] on span "Integrations" at bounding box center [434, 52] width 41 height 8
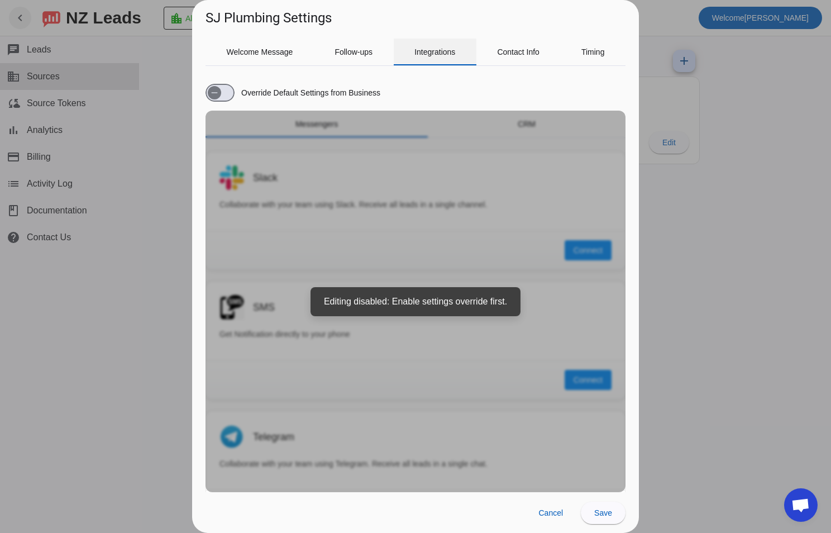
scroll to position [0, 0]
click at [452, 310] on div "Override Default Settings from Business Messengers CRM Slack Collaborate with y…" at bounding box center [416, 283] width 420 height 417
click at [527, 39] on span "Contact Info" at bounding box center [518, 52] width 42 height 27
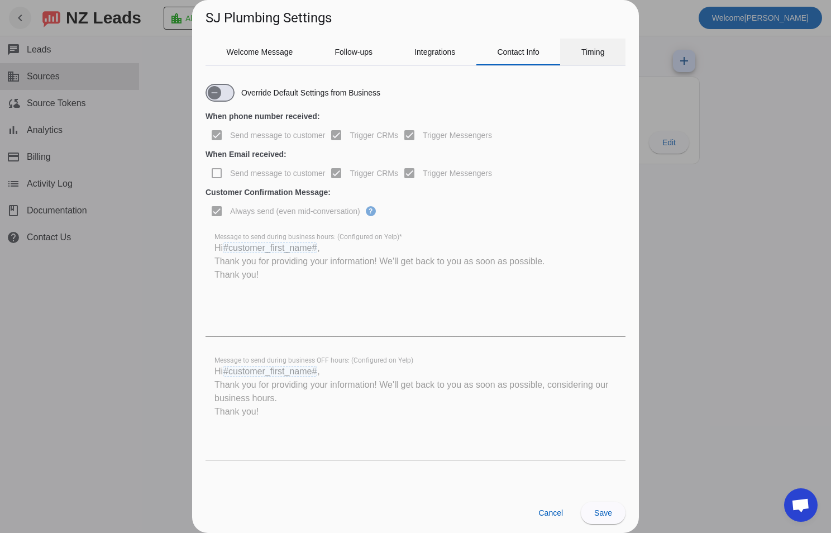
click at [606, 48] on div "Timing" at bounding box center [592, 52] width 65 height 27
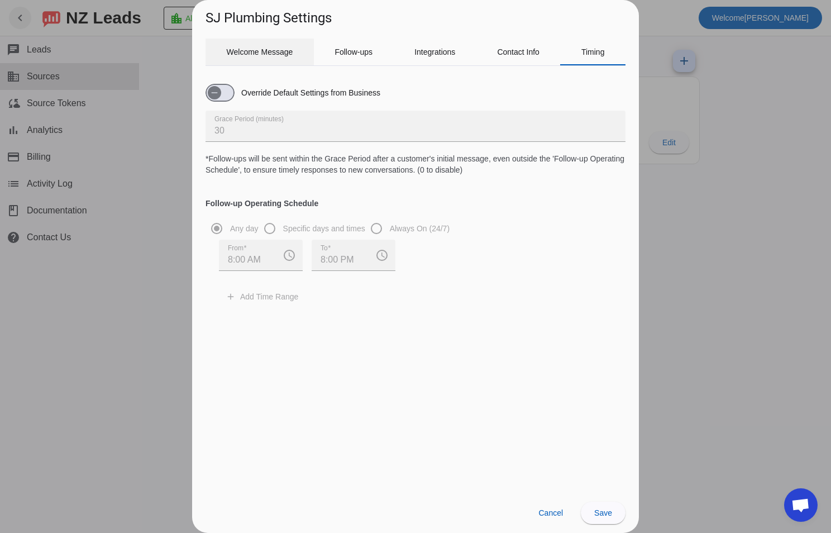
click at [266, 53] on span "Welcome Message" at bounding box center [260, 52] width 66 height 8
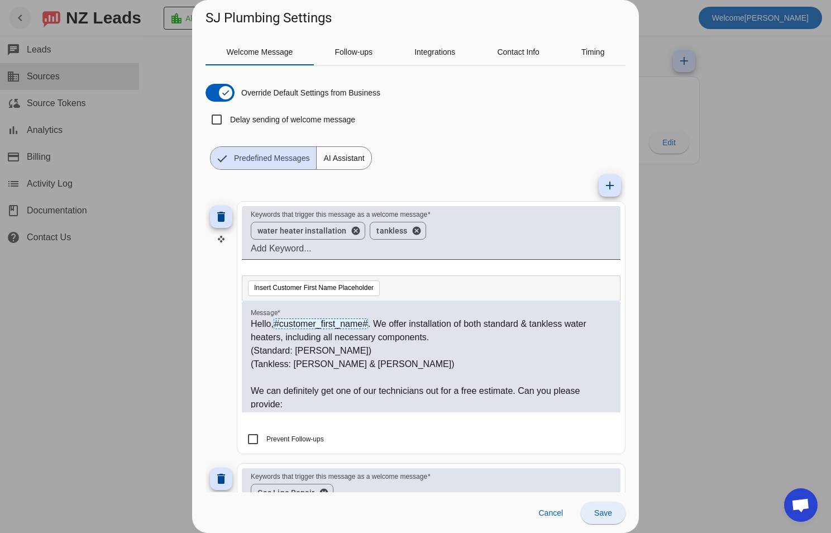
click at [588, 513] on span at bounding box center [603, 512] width 45 height 27
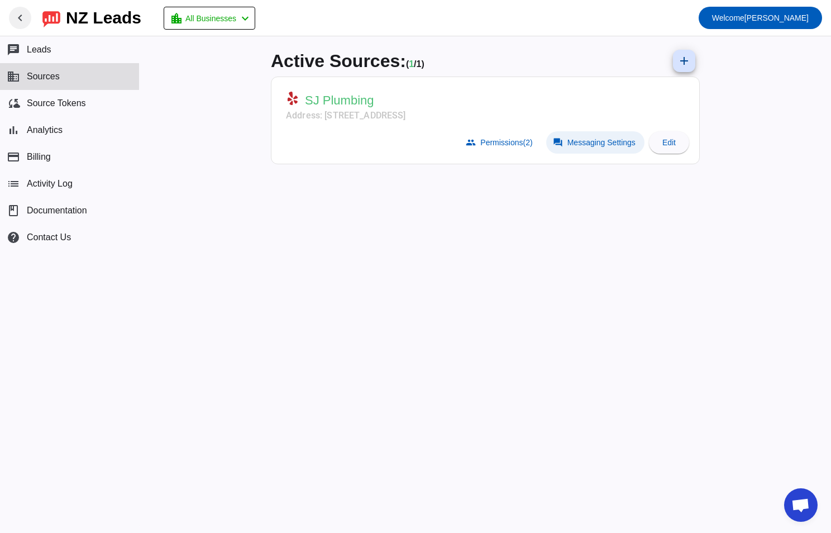
click at [574, 138] on span "Messaging Settings" at bounding box center [601, 142] width 68 height 9
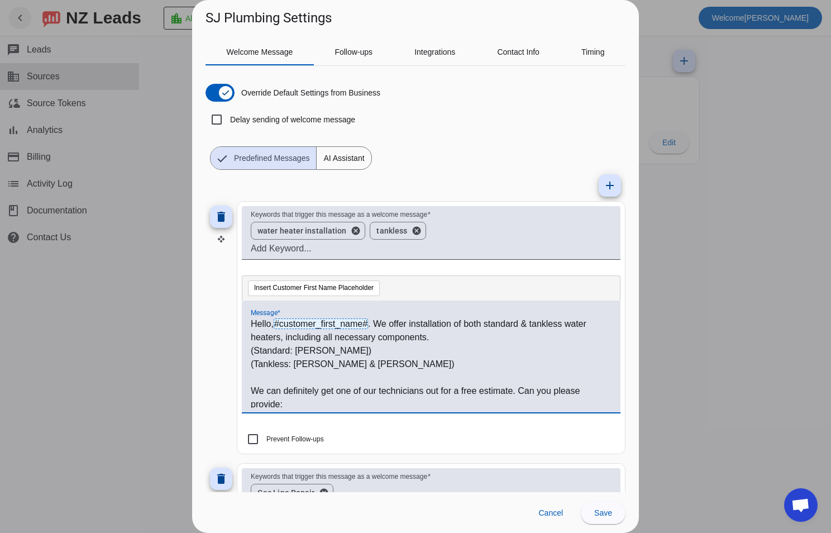
click at [365, 368] on p "(Tankless: Noritz & Rheem)" at bounding box center [431, 363] width 361 height 13
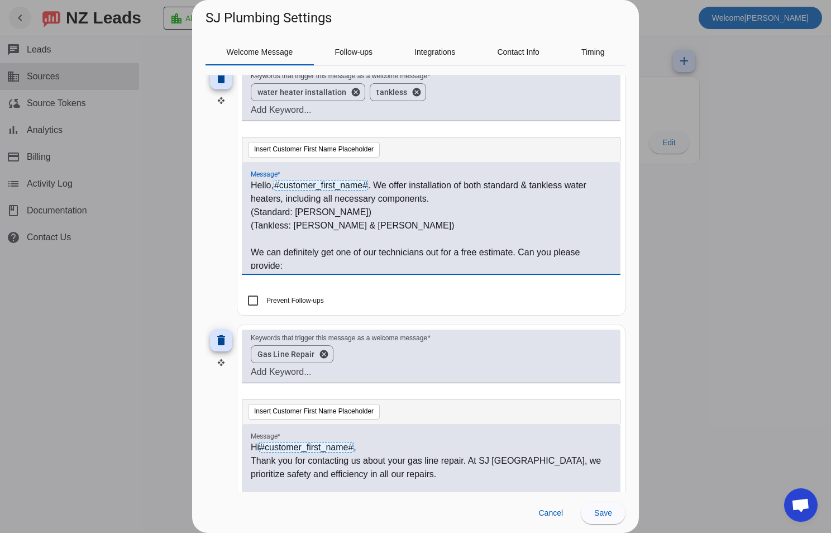
scroll to position [56, 0]
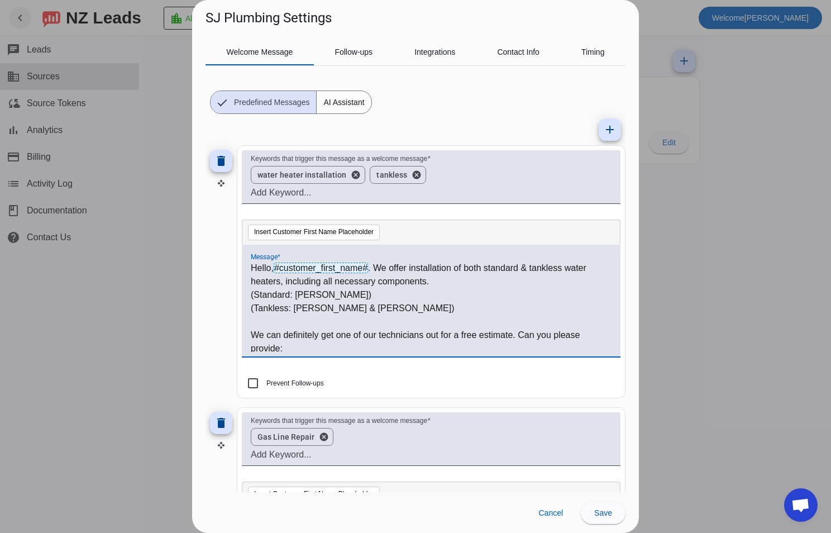
drag, startPoint x: 545, startPoint y: 509, endPoint x: 582, endPoint y: 470, distance: 53.7
click at [545, 509] on span "Cancel" at bounding box center [550, 512] width 25 height 9
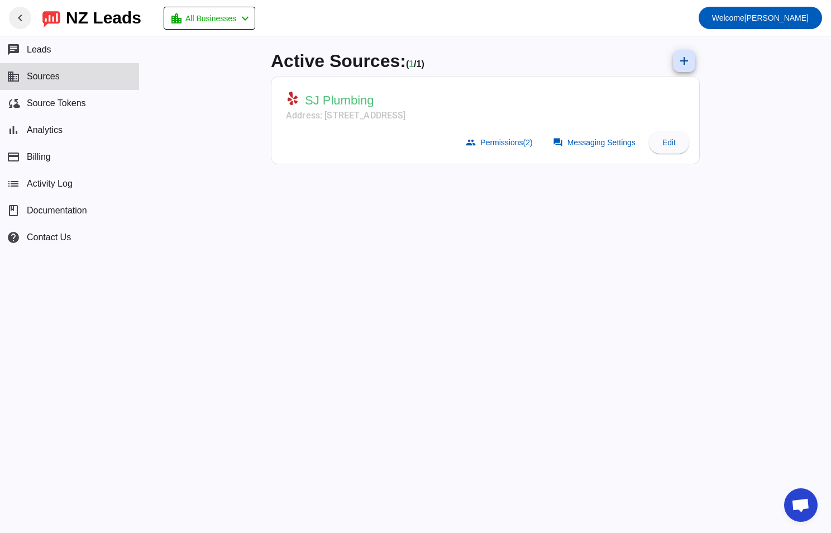
click at [772, 58] on div "Active Sources: ( 1 / 1) add SJ Plumbing Address: 4652 Katella Ave,Los Alamitos…" at bounding box center [485, 284] width 691 height 497
click at [46, 58] on button "chat Leads" at bounding box center [69, 49] width 139 height 27
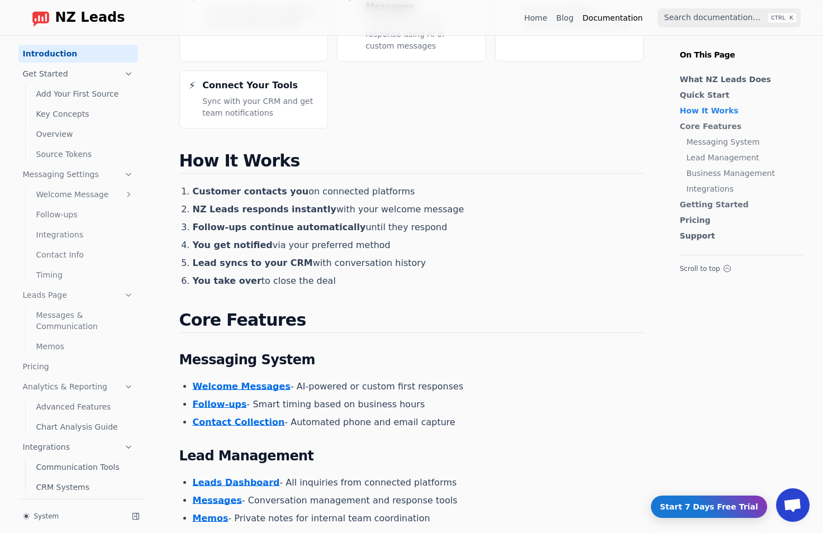
scroll to position [391, 0]
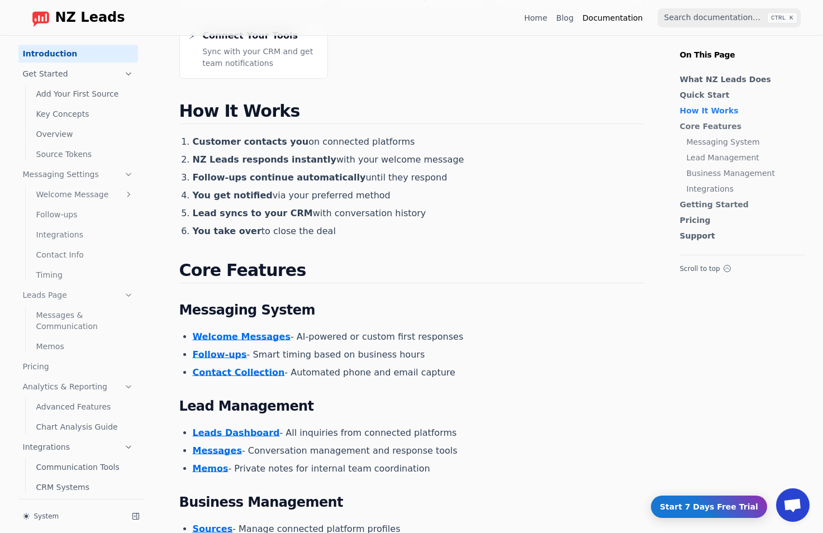
click at [222, 331] on link "Welcome Messages" at bounding box center [242, 336] width 98 height 11
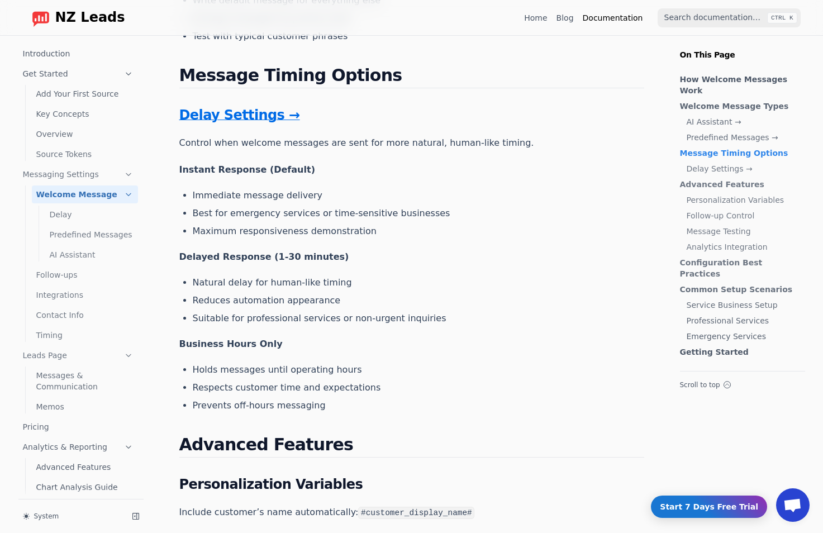
scroll to position [1564, 0]
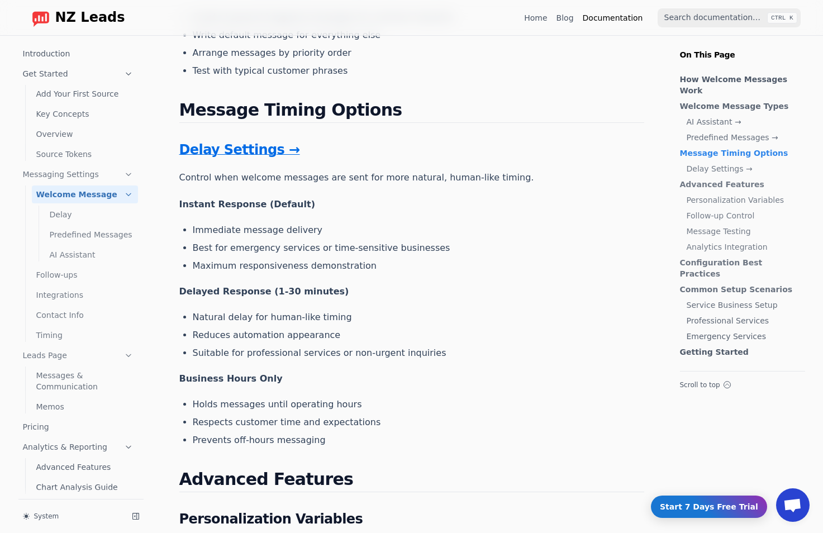
click at [63, 16] on span "NZ Leads" at bounding box center [90, 18] width 70 height 16
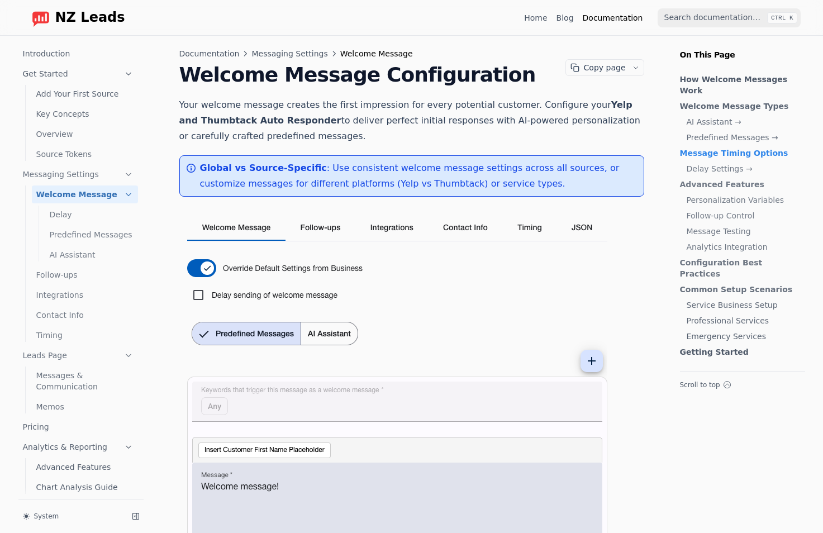
scroll to position [1564, 0]
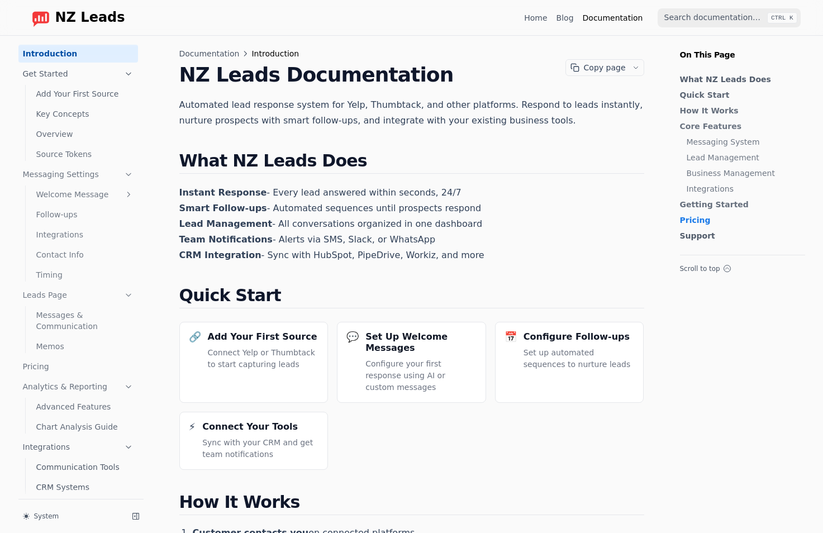
scroll to position [1311, 0]
